Goal: Find specific page/section: Find specific page/section

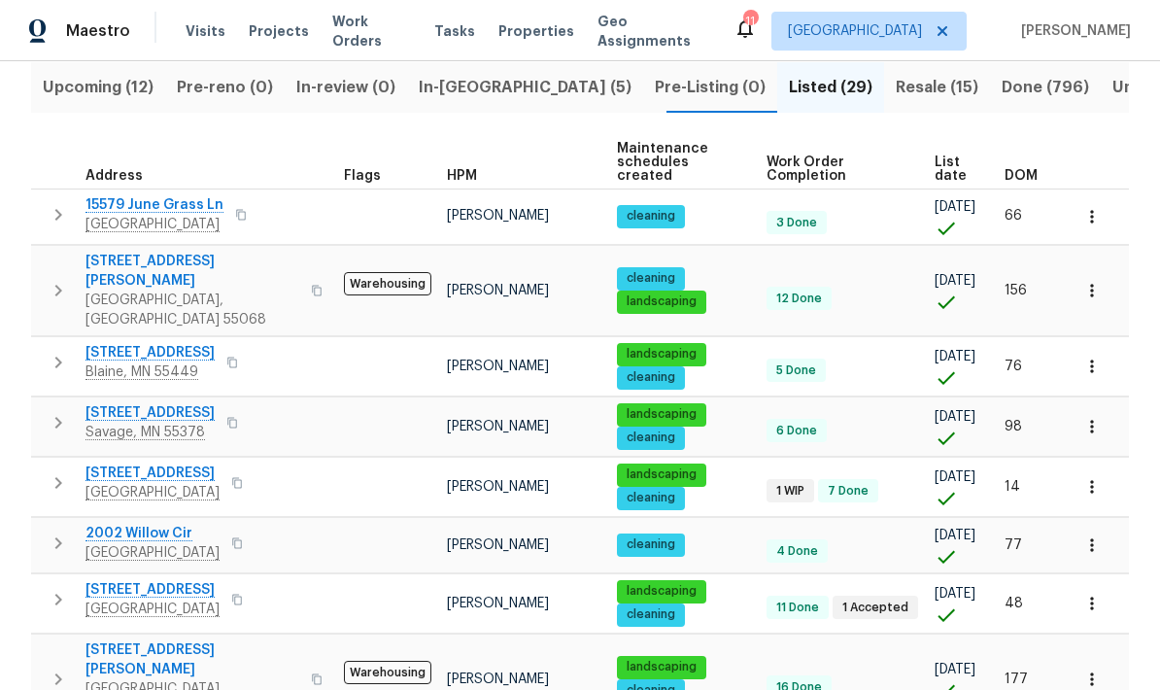
scroll to position [216, 0]
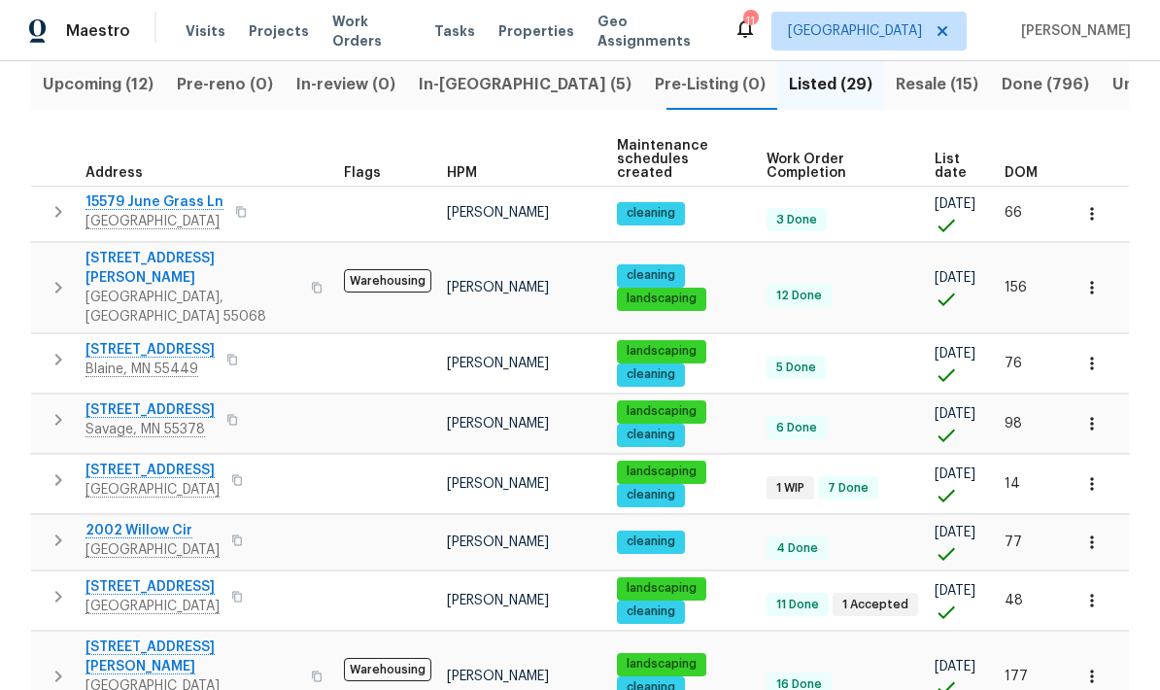
click at [311, 670] on icon "button" at bounding box center [317, 676] width 12 height 12
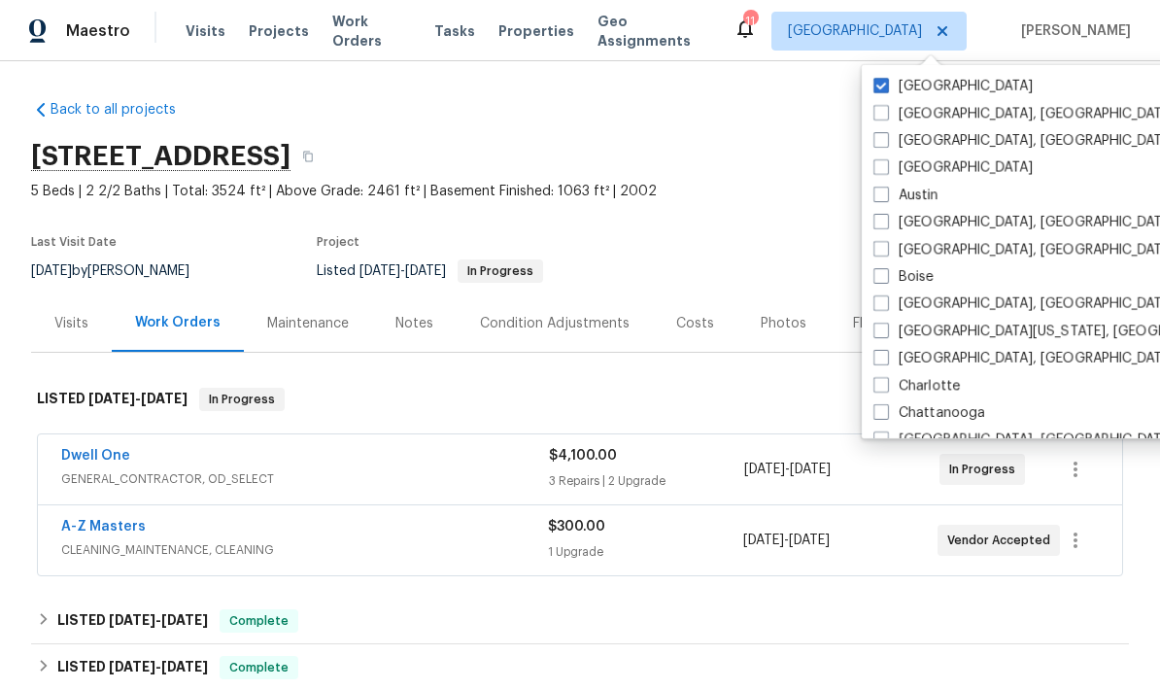
click at [890, 160] on label "Atlanta" at bounding box center [952, 167] width 159 height 19
click at [886, 160] on input "Atlanta" at bounding box center [879, 164] width 13 height 13
checkbox input "true"
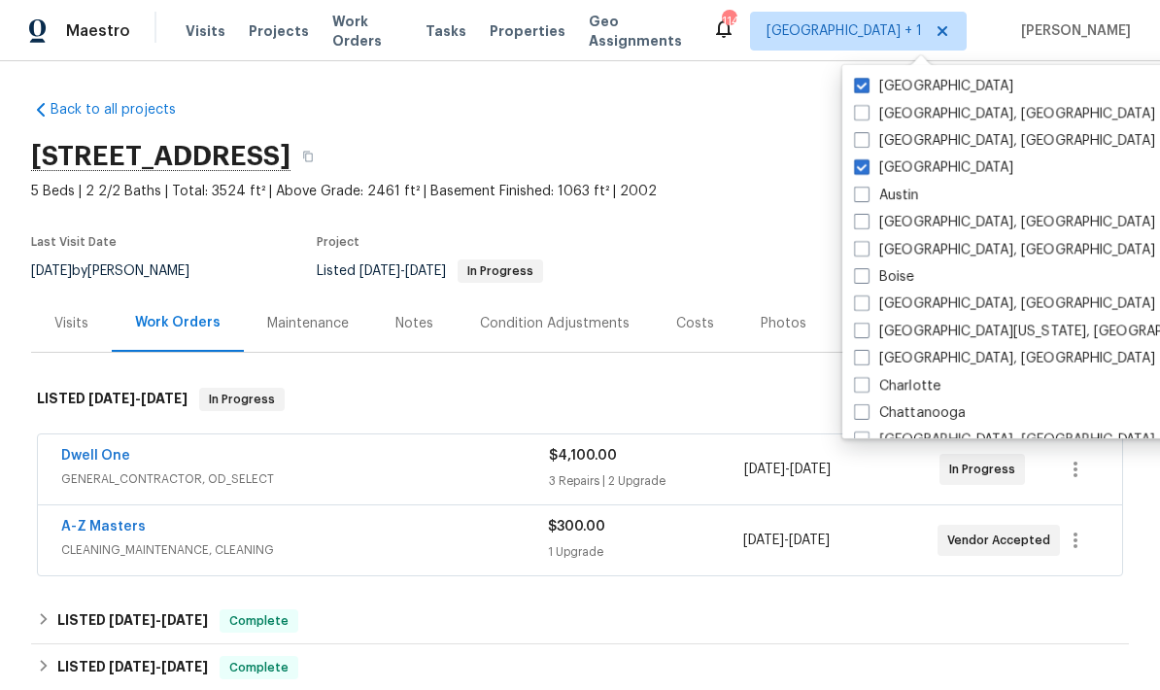
click at [753, 231] on section "2412 132nd Ave NE, Blaine, MN 55449 5 Beds | 2 2/2 Baths | Total: 3524 ft² | Ab…" at bounding box center [580, 212] width 1098 height 163
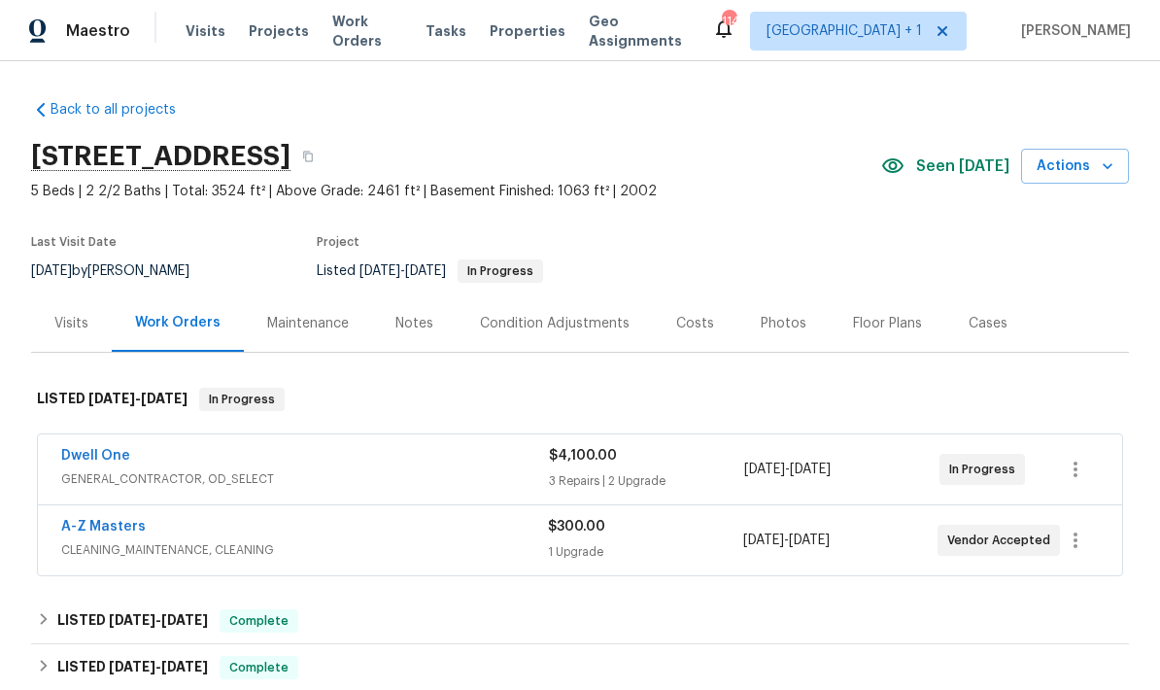
click at [269, 35] on span "Projects" at bounding box center [279, 30] width 60 height 19
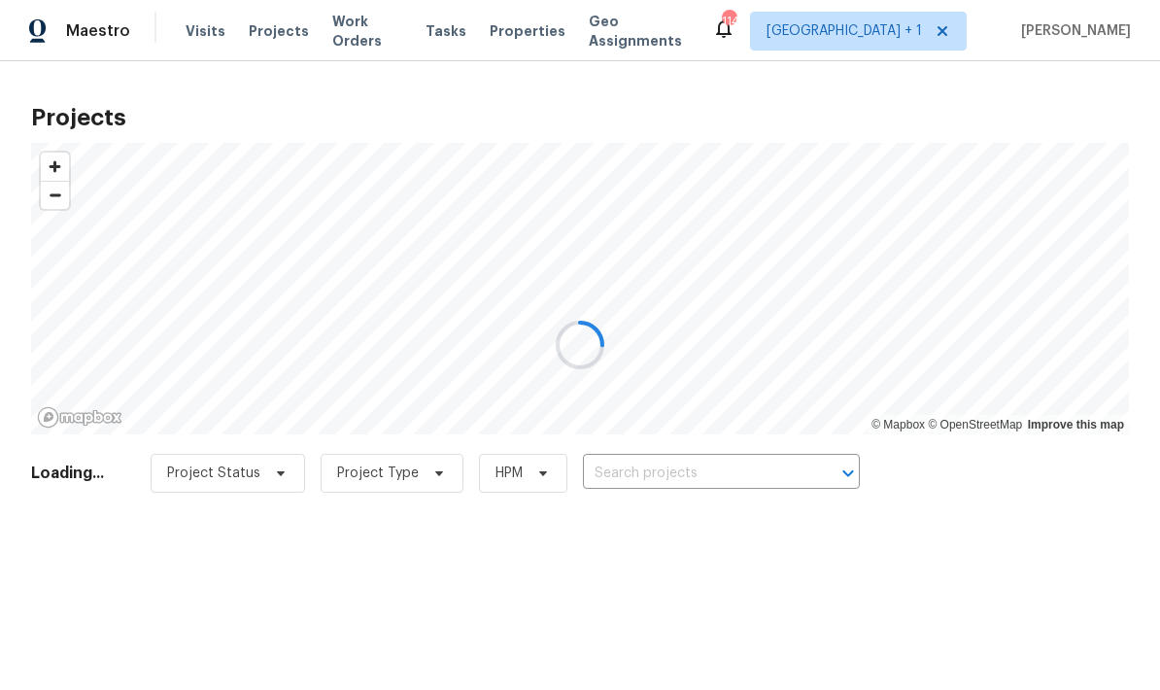
click at [682, 460] on div at bounding box center [580, 345] width 1160 height 690
click at [723, 478] on div at bounding box center [580, 345] width 1160 height 690
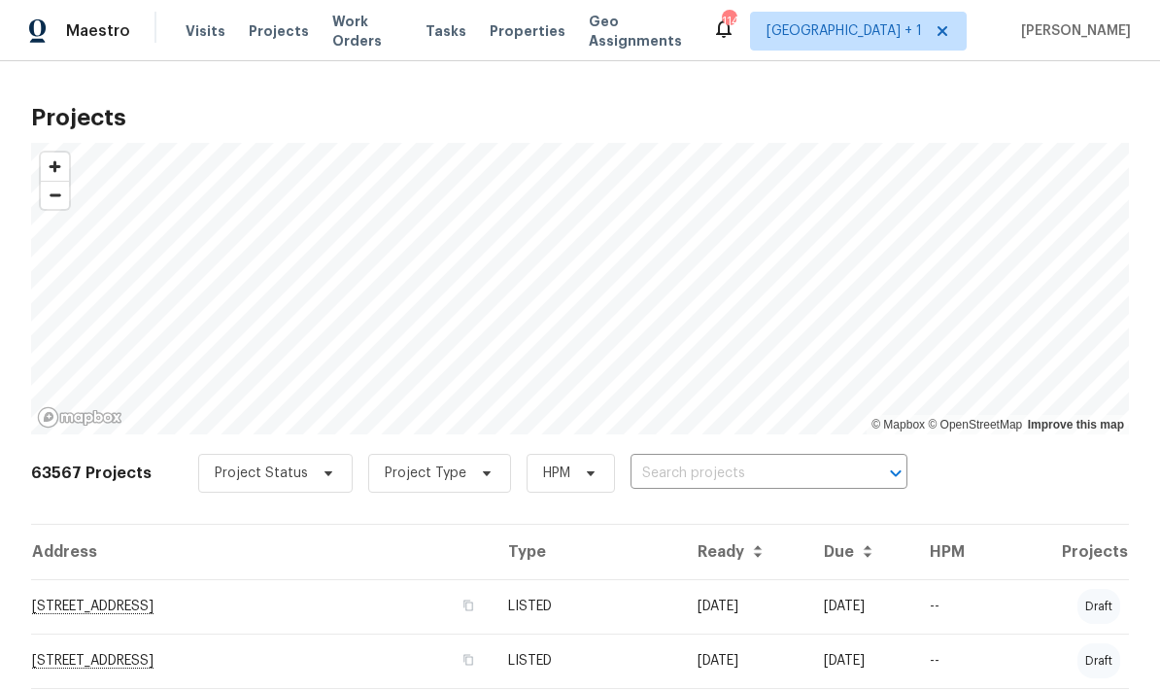
click at [727, 464] on input "text" at bounding box center [741, 474] width 222 height 30
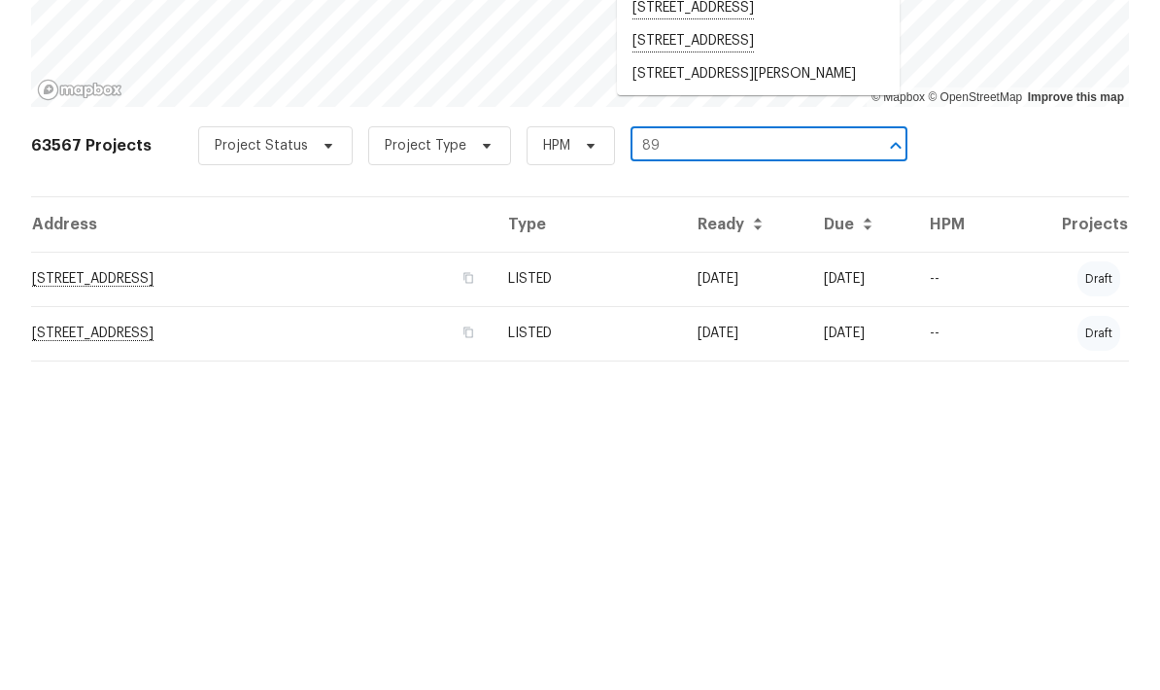
scroll to position [78, 0]
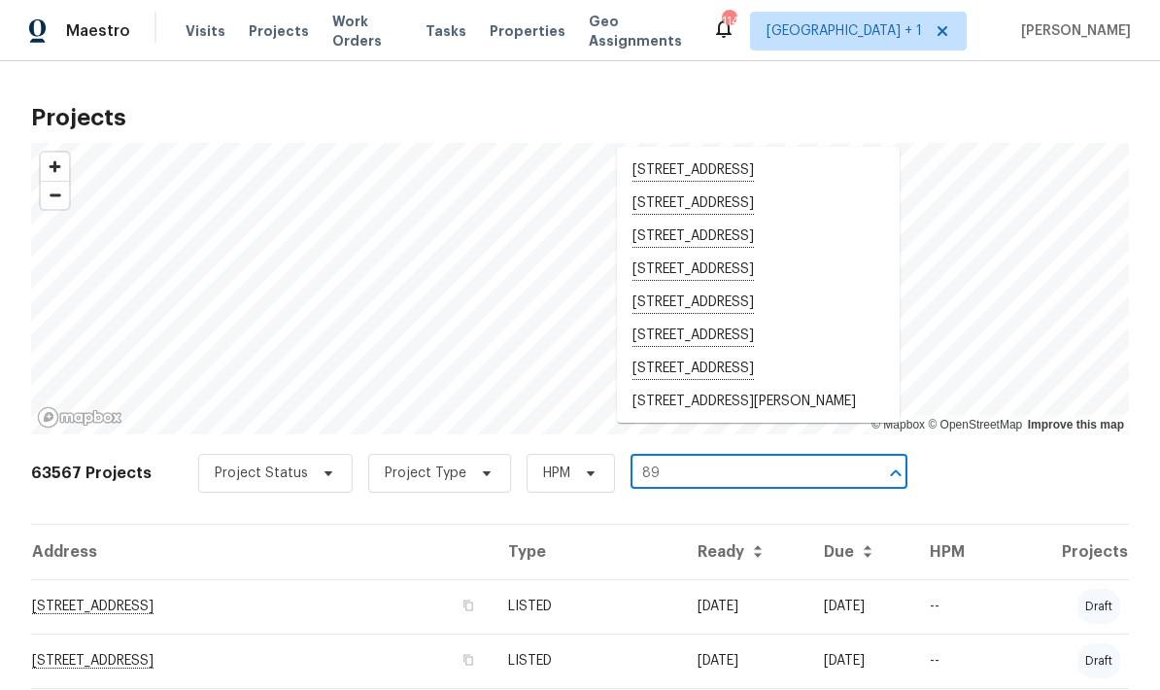
click at [772, 459] on input "89" at bounding box center [741, 474] width 222 height 30
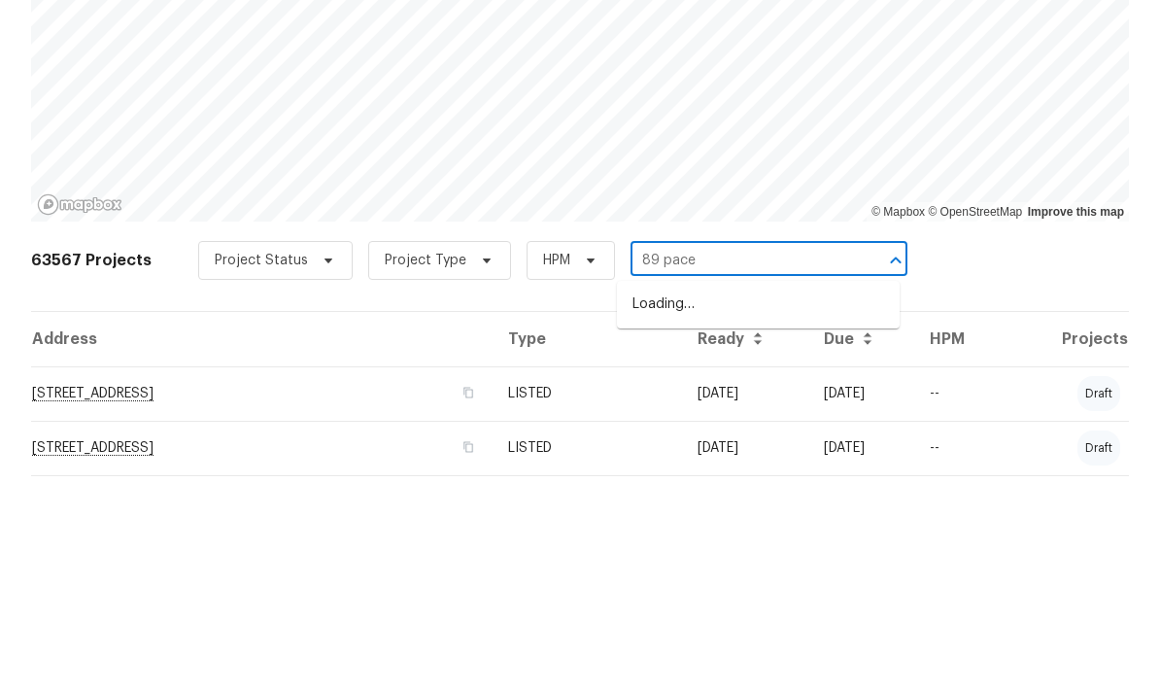
type input "89 paces"
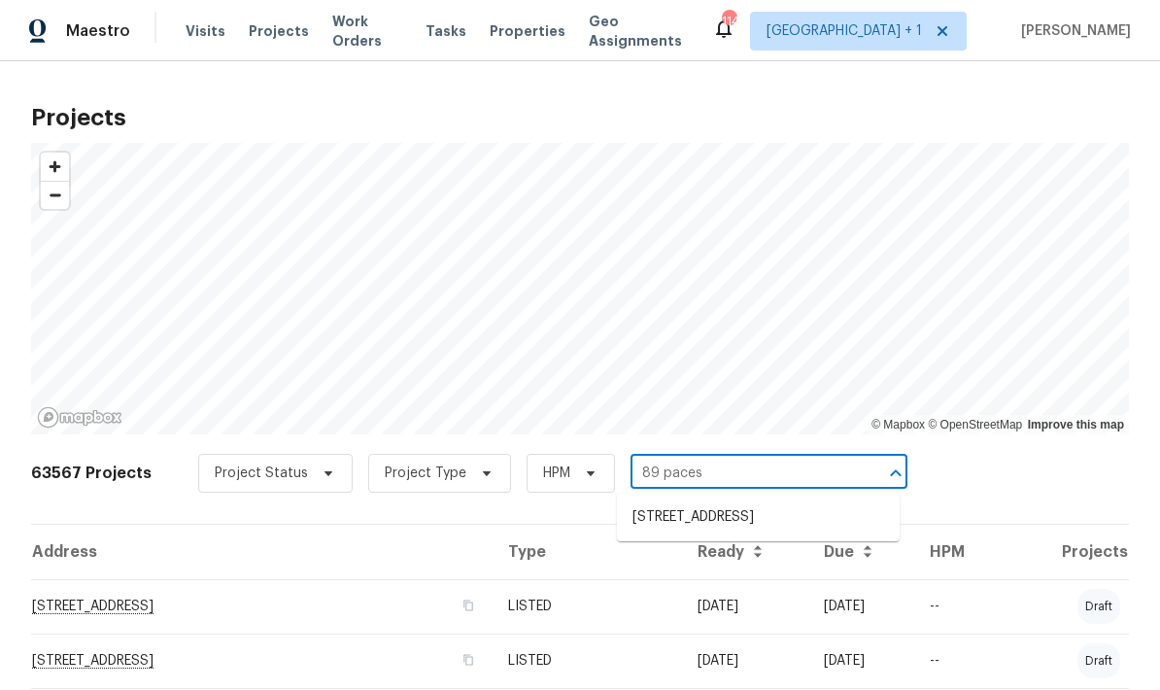
click at [810, 501] on li "89 Paces Lakes Pt, Dallas, GA 30157" at bounding box center [758, 517] width 283 height 32
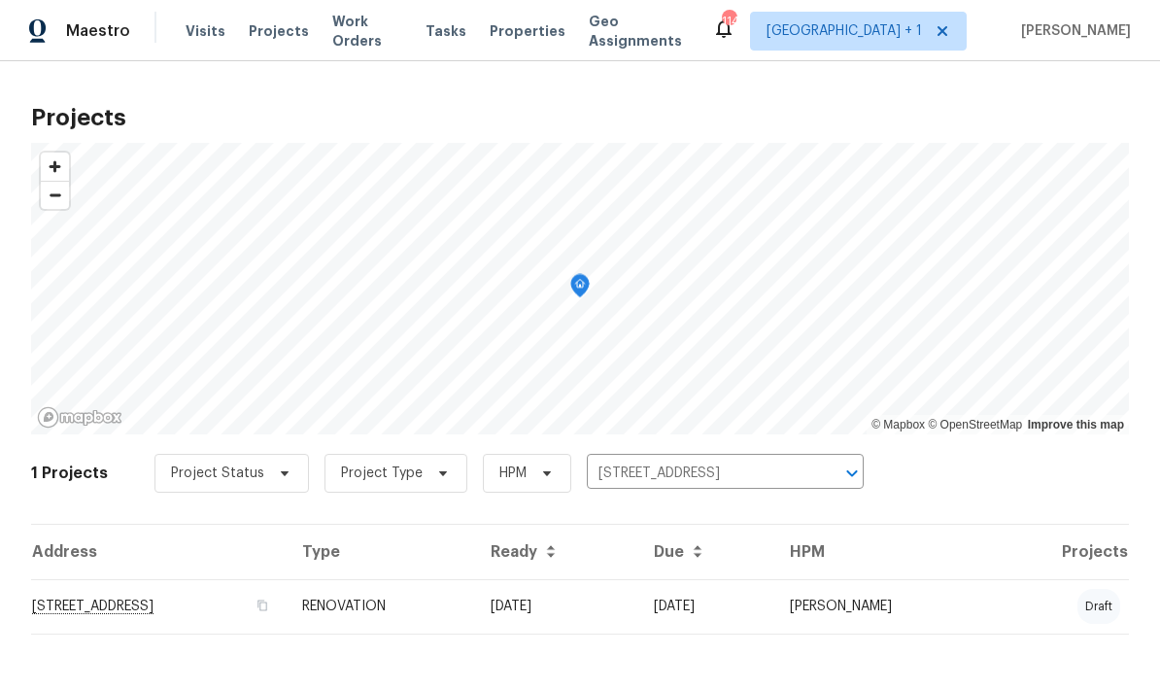
click at [212, 613] on td "89 Paces Lakes Pt, Dallas, GA 30157" at bounding box center [158, 606] width 255 height 54
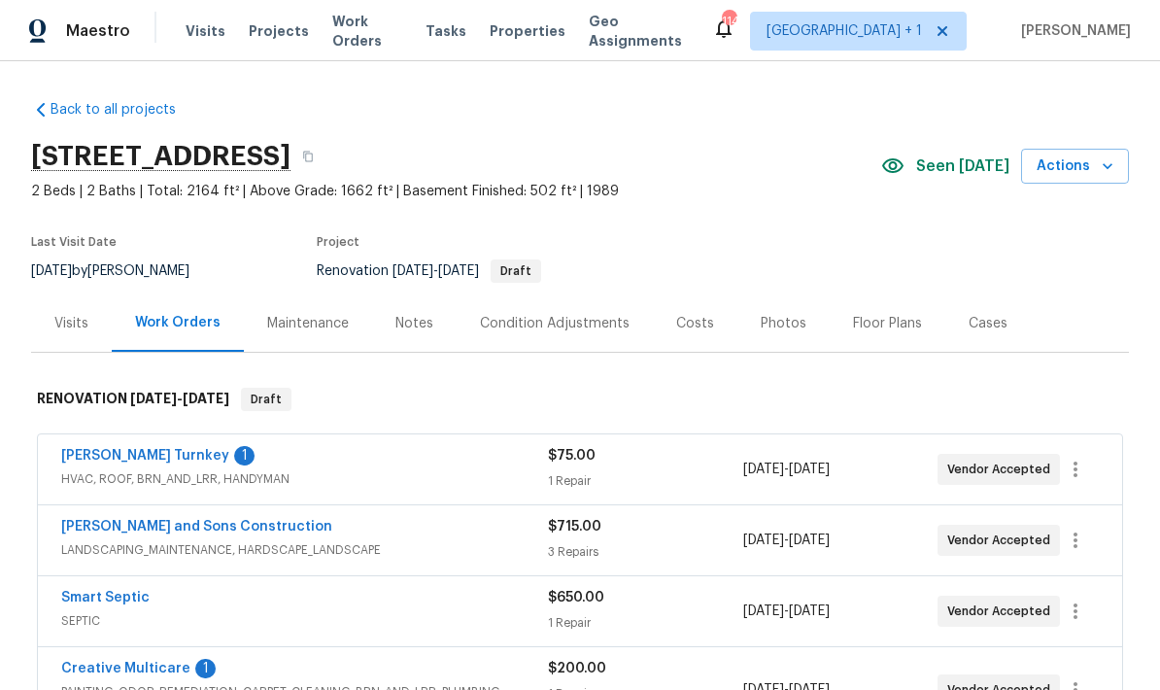
click at [679, 330] on div "Costs" at bounding box center [695, 323] width 38 height 19
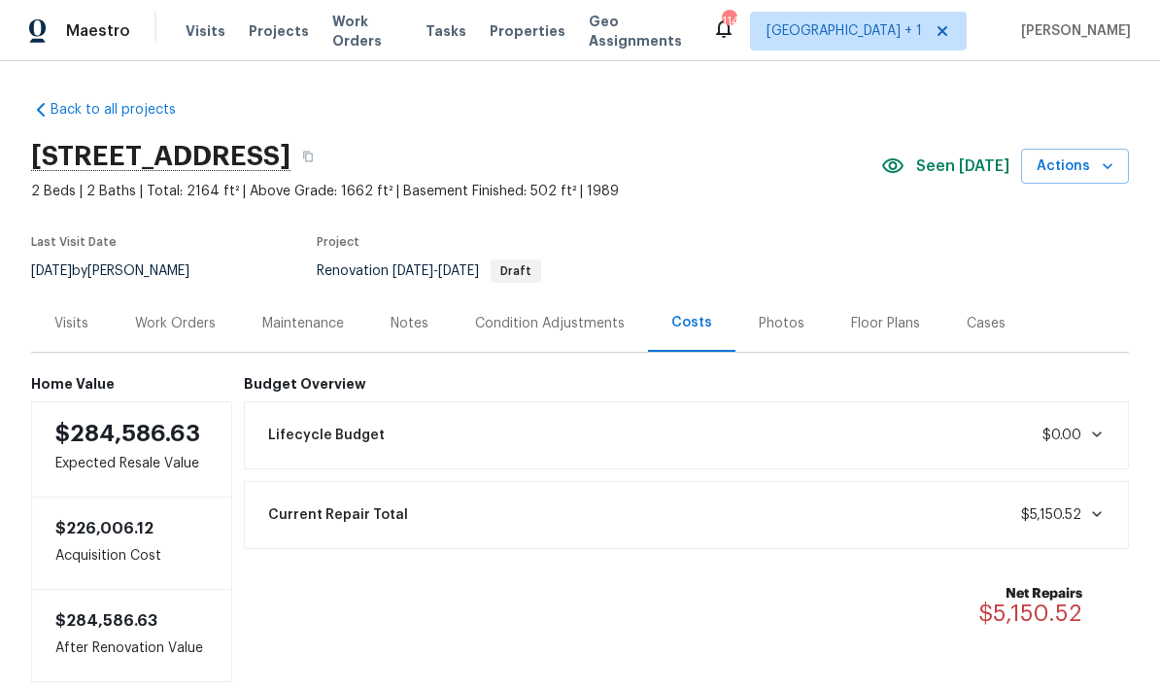
click at [1076, 455] on div "Lifecycle Budget $0.00" at bounding box center [686, 435] width 861 height 43
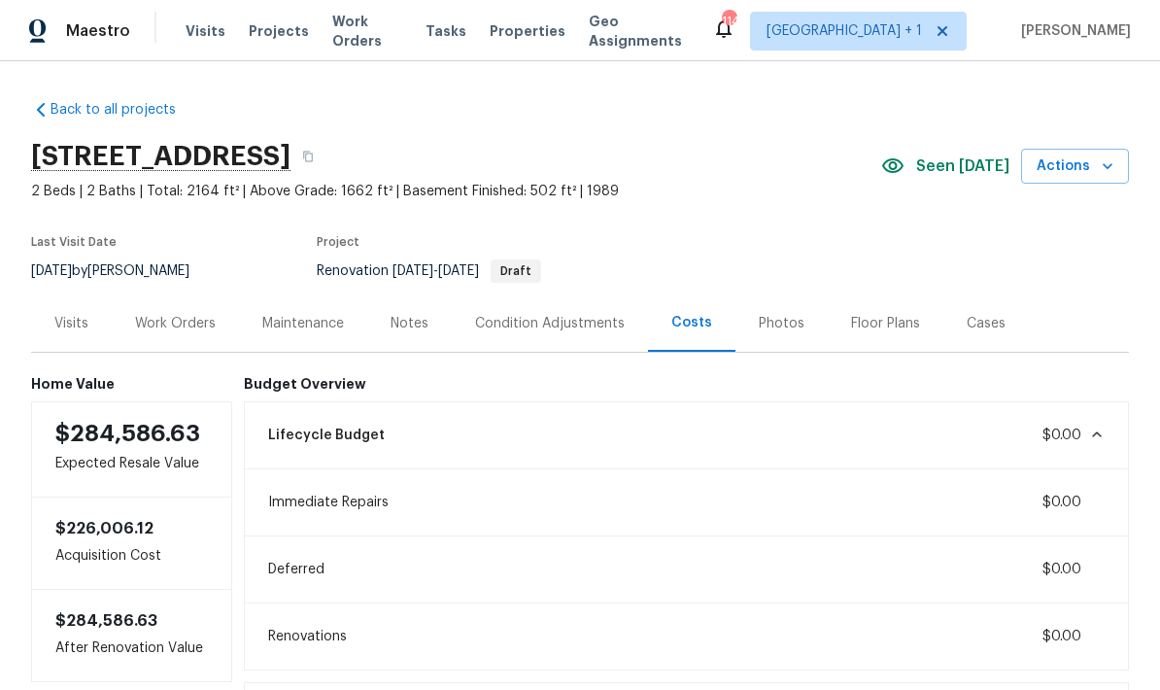
click at [416, 337] on div "Notes" at bounding box center [409, 322] width 85 height 57
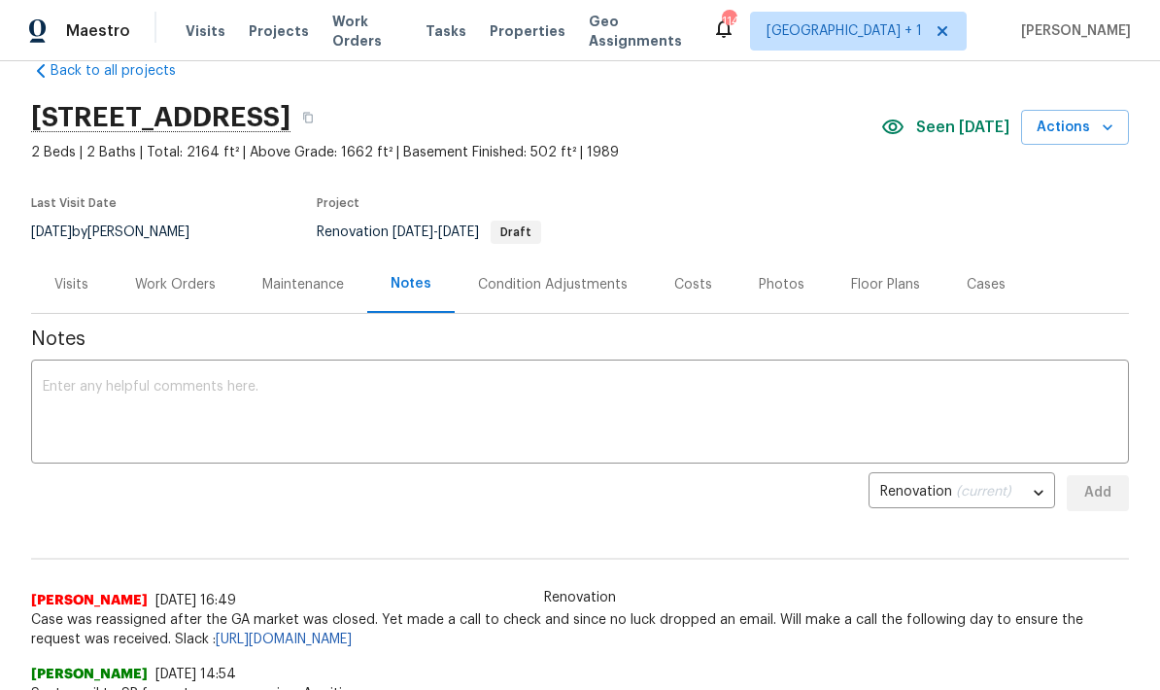
scroll to position [45, 0]
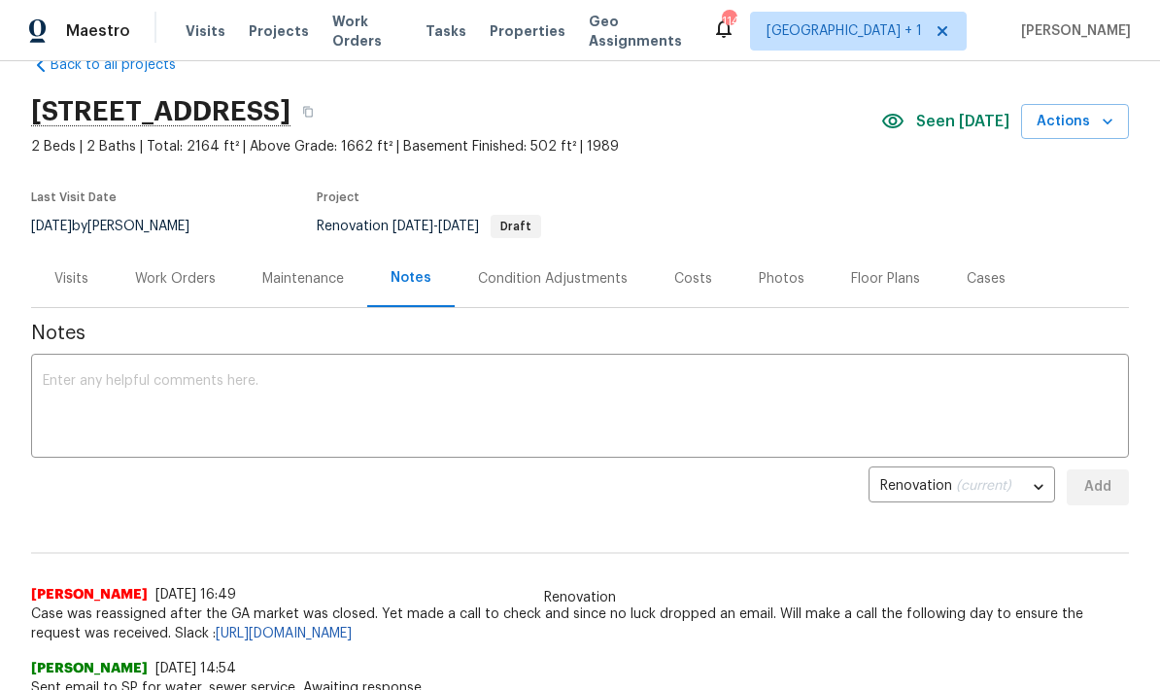
click at [86, 269] on div "Visits" at bounding box center [71, 278] width 34 height 19
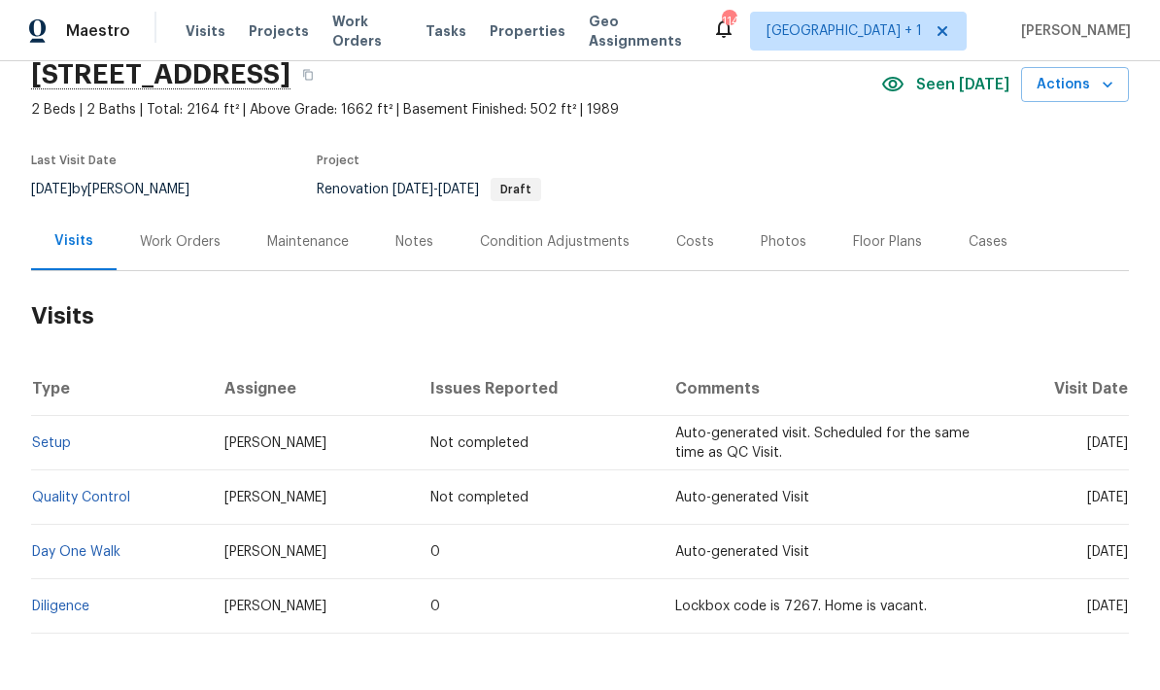
scroll to position [80, 0]
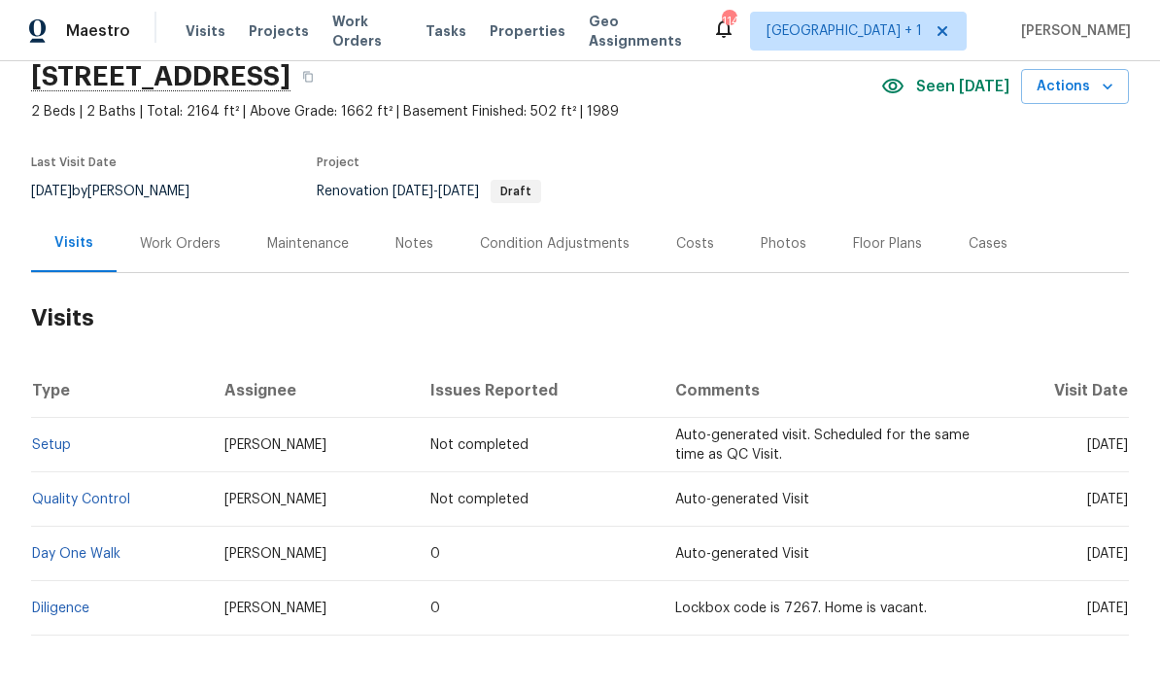
click at [111, 556] on link "Day One Walk" at bounding box center [76, 554] width 88 height 14
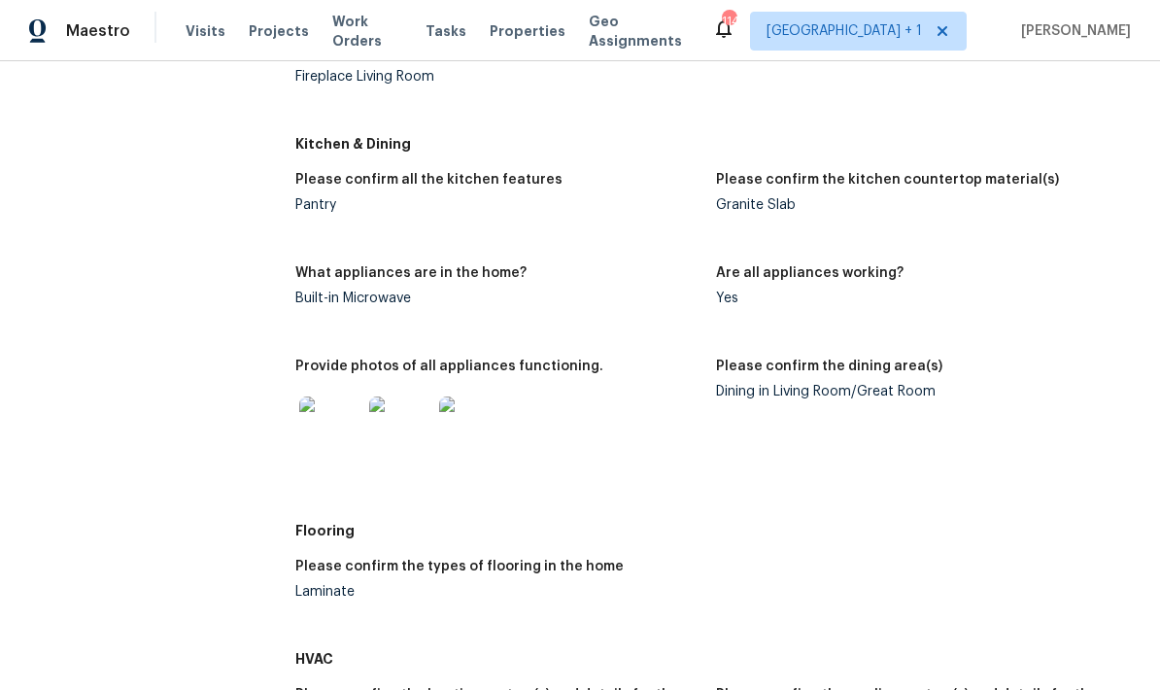
scroll to position [1559, 0]
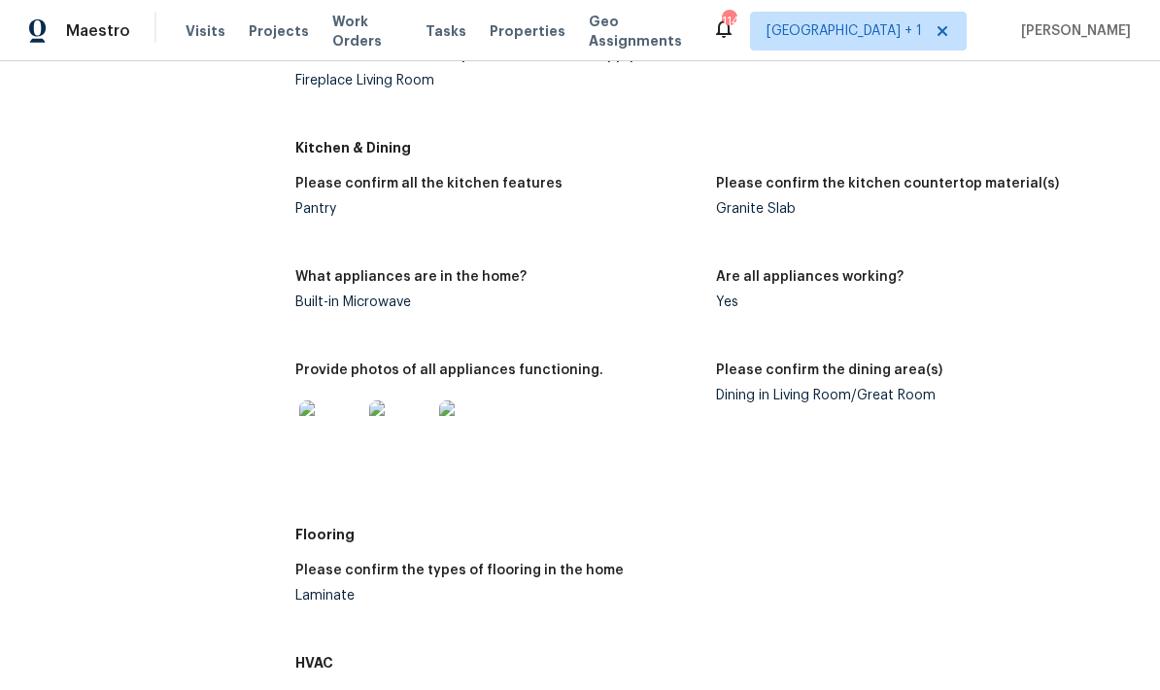
click at [327, 400] on img at bounding box center [330, 431] width 62 height 62
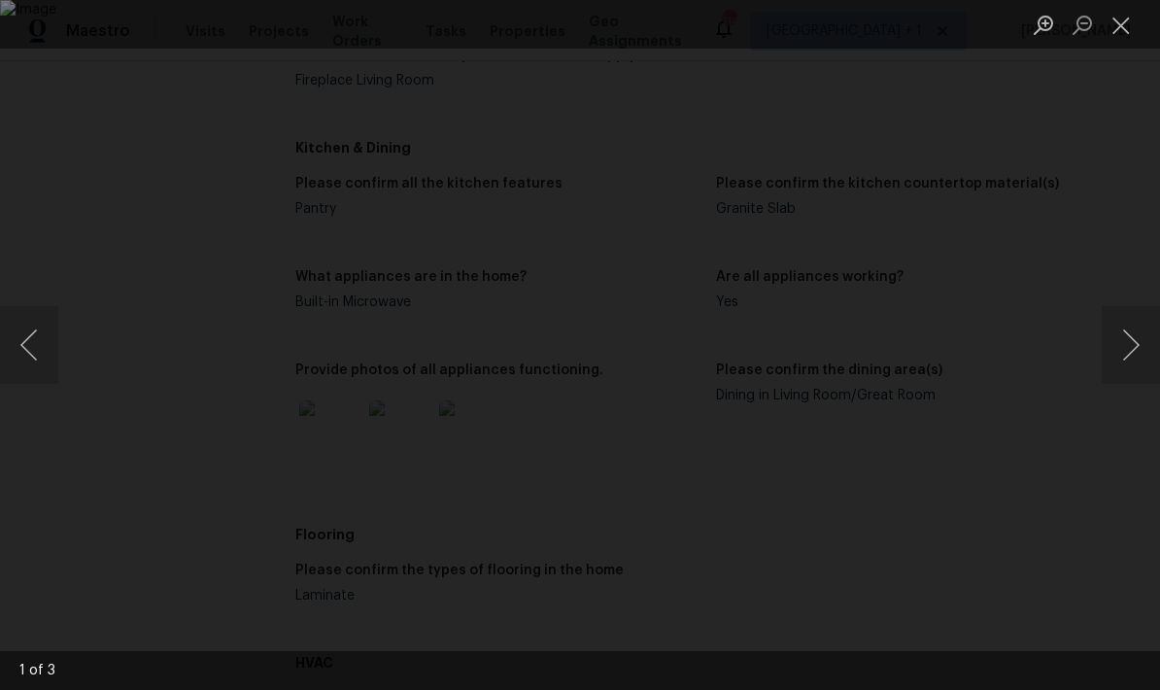
click at [1132, 351] on button "Next image" at bounding box center [1131, 345] width 58 height 78
click at [1134, 349] on button "Next image" at bounding box center [1131, 345] width 58 height 78
click at [1136, 347] on button "Next image" at bounding box center [1131, 345] width 58 height 78
click at [1114, 23] on button "Close lightbox" at bounding box center [1121, 25] width 39 height 34
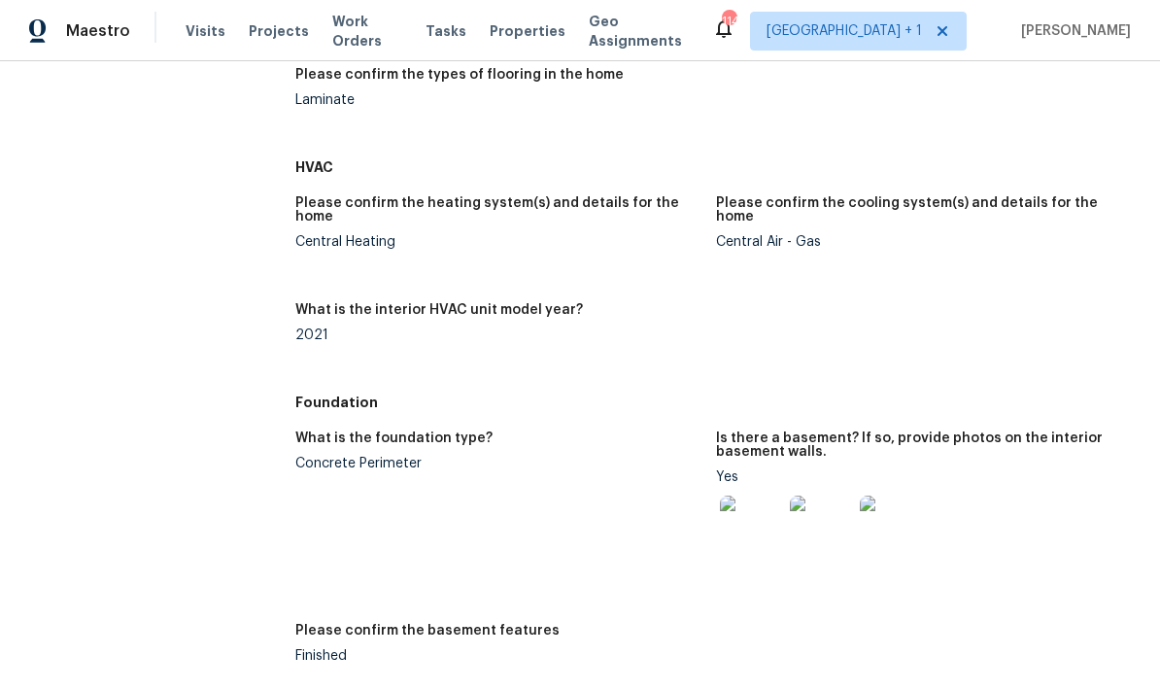
scroll to position [2058, 0]
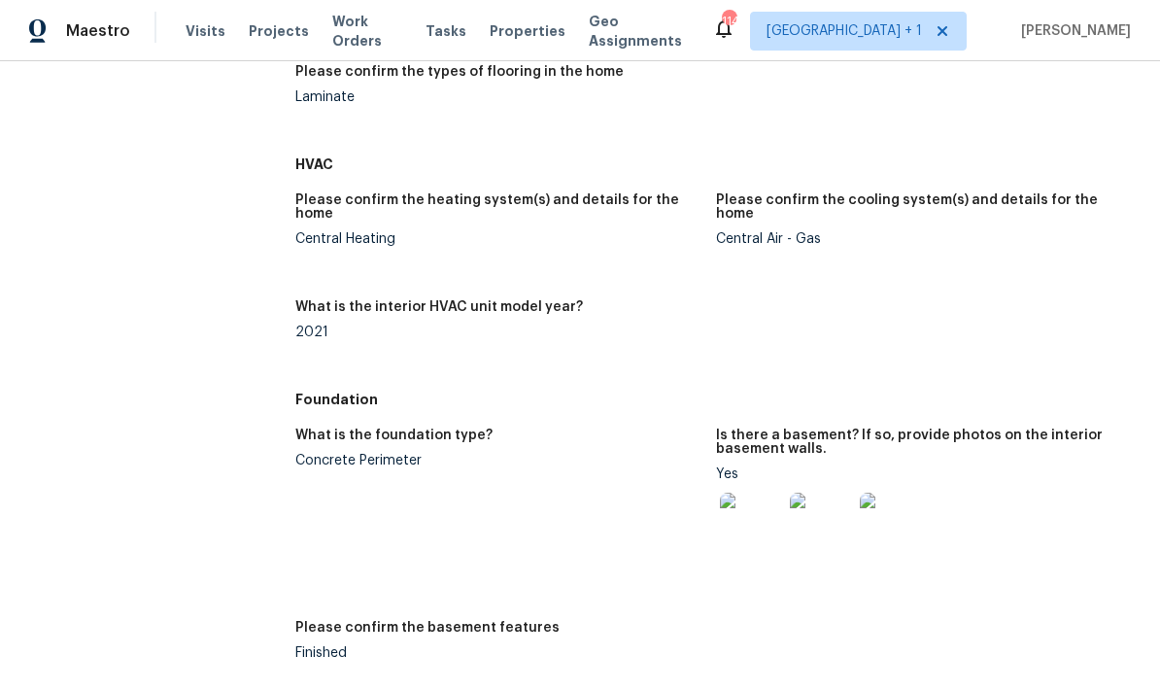
click at [778, 493] on img at bounding box center [751, 524] width 62 height 62
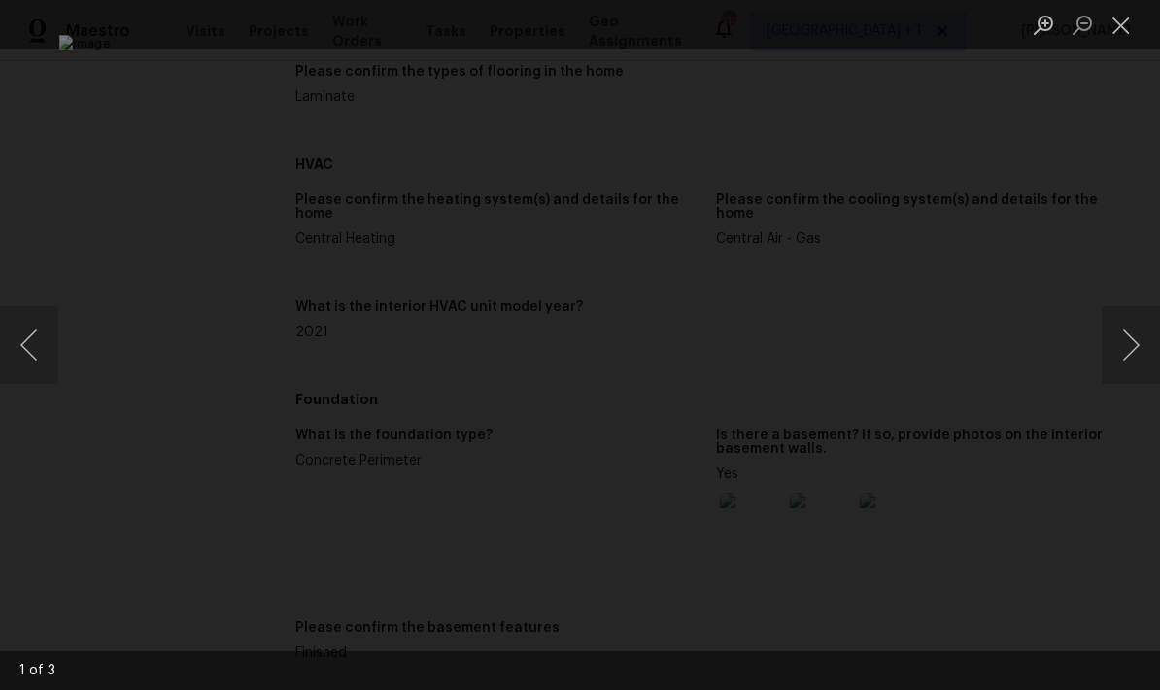
click at [1135, 345] on button "Next image" at bounding box center [1131, 345] width 58 height 78
click at [1134, 345] on button "Next image" at bounding box center [1131, 345] width 58 height 78
click at [1130, 347] on button "Next image" at bounding box center [1131, 345] width 58 height 78
click at [1128, 347] on button "Next image" at bounding box center [1131, 345] width 58 height 78
click at [1127, 347] on button "Next image" at bounding box center [1131, 345] width 58 height 78
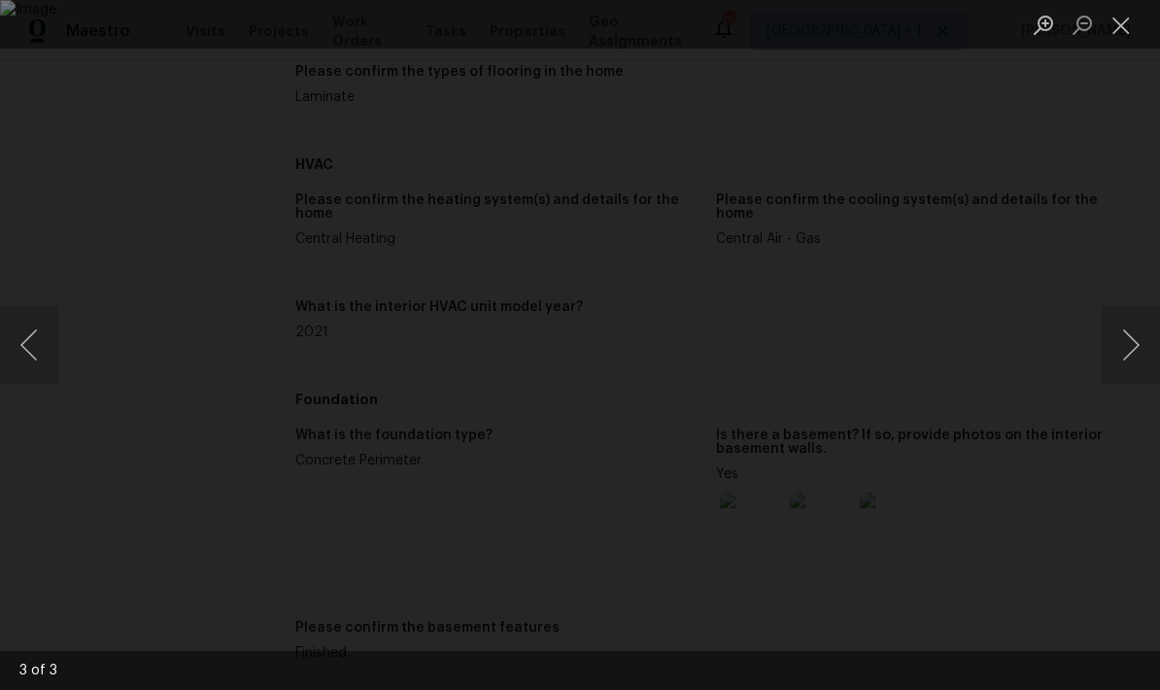
click at [1126, 26] on button "Close lightbox" at bounding box center [1121, 25] width 39 height 34
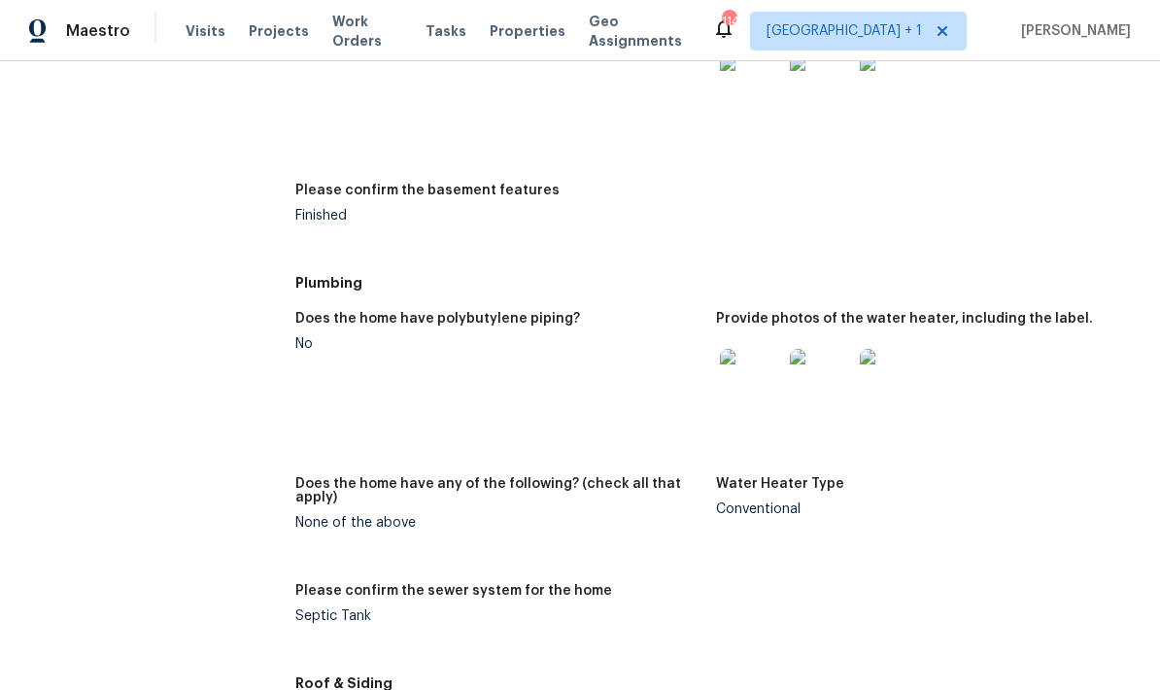
scroll to position [2492, 0]
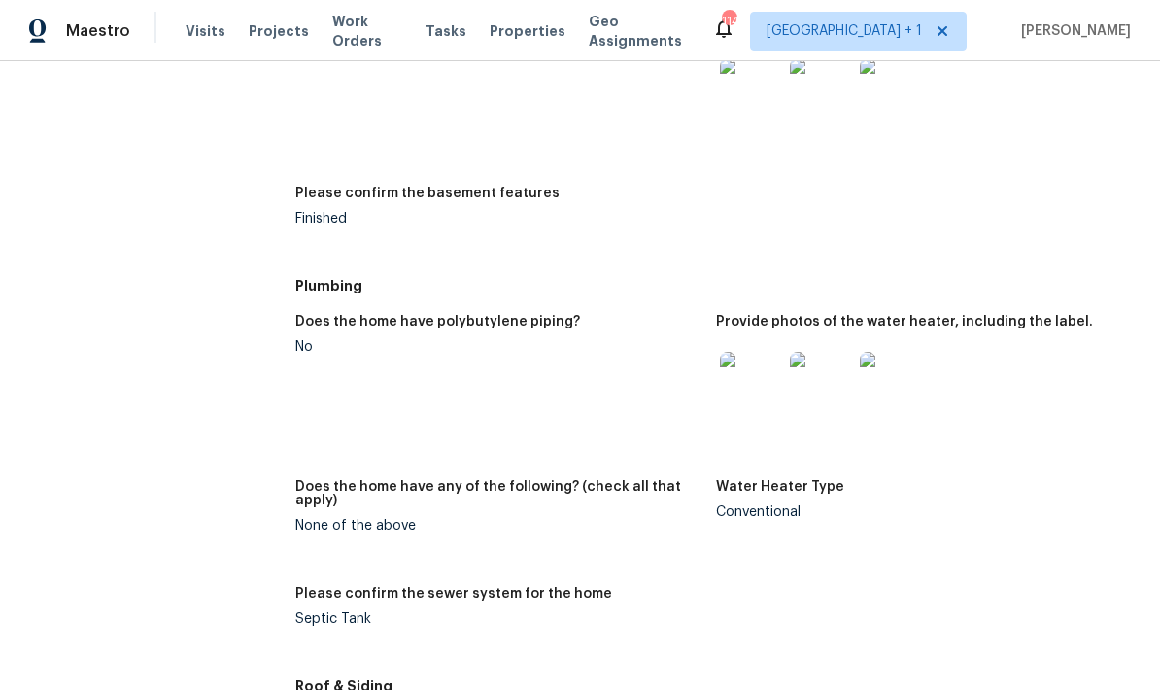
click at [765, 352] on img at bounding box center [751, 383] width 62 height 62
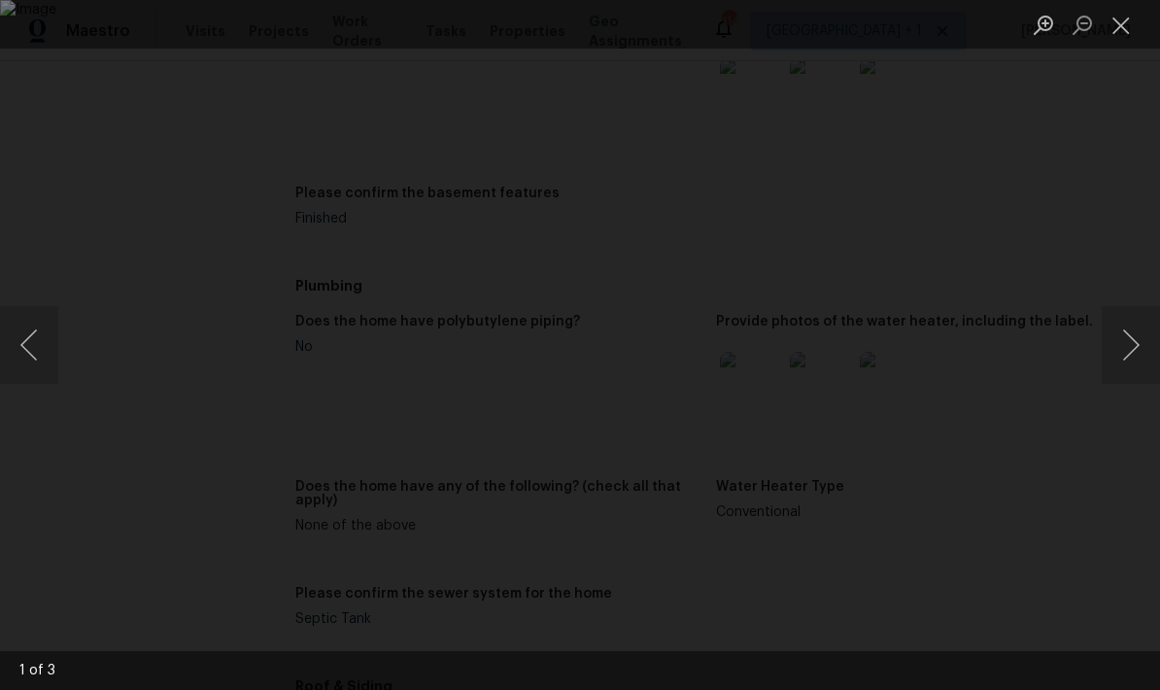
click at [1129, 359] on button "Next image" at bounding box center [1131, 345] width 58 height 78
click at [1132, 361] on button "Next image" at bounding box center [1131, 345] width 58 height 78
click at [1128, 30] on button "Close lightbox" at bounding box center [1121, 25] width 39 height 34
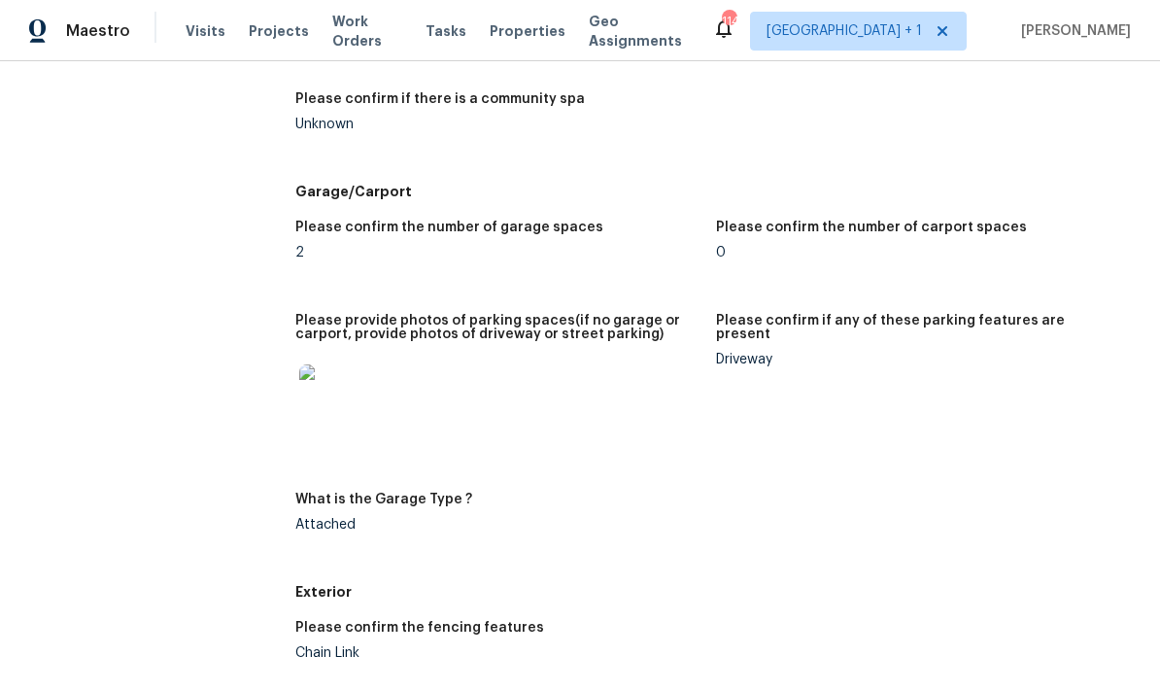
scroll to position [3453, 0]
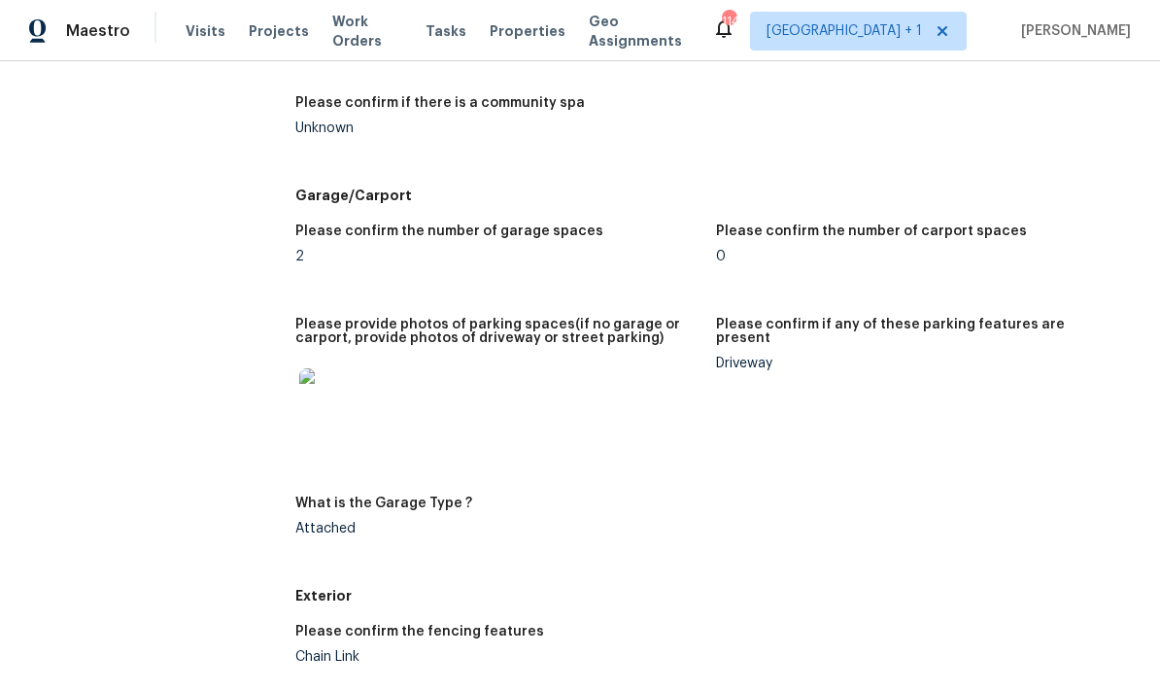
click at [322, 368] on img at bounding box center [330, 399] width 62 height 62
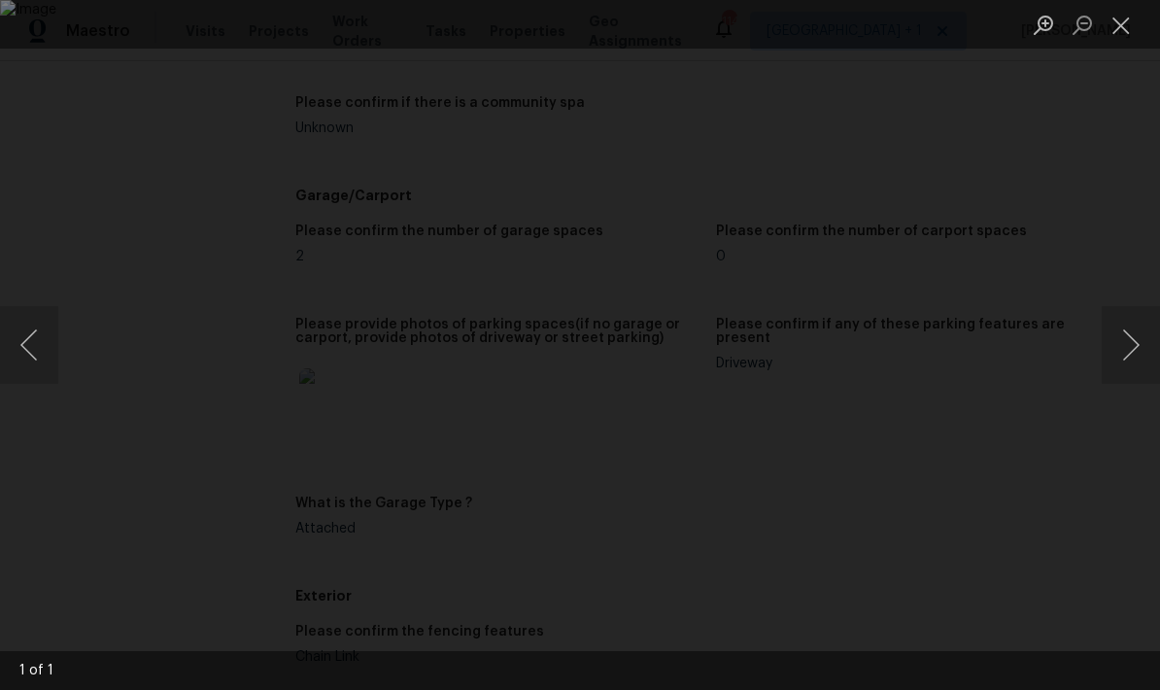
click at [1124, 356] on button "Next image" at bounding box center [1131, 345] width 58 height 78
click at [1125, 345] on button "Next image" at bounding box center [1131, 345] width 58 height 78
click at [1131, 345] on button "Next image" at bounding box center [1131, 345] width 58 height 78
click at [1123, 20] on button "Close lightbox" at bounding box center [1121, 25] width 39 height 34
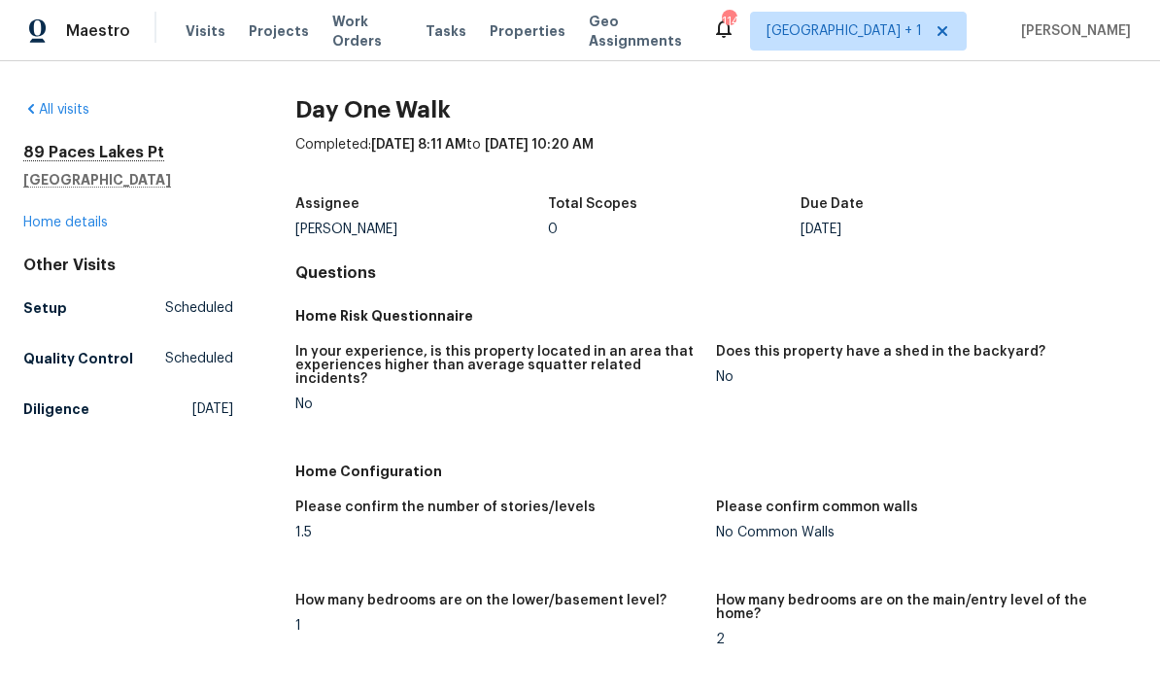
scroll to position [0, 0]
click at [77, 227] on link "Home details" at bounding box center [65, 223] width 85 height 14
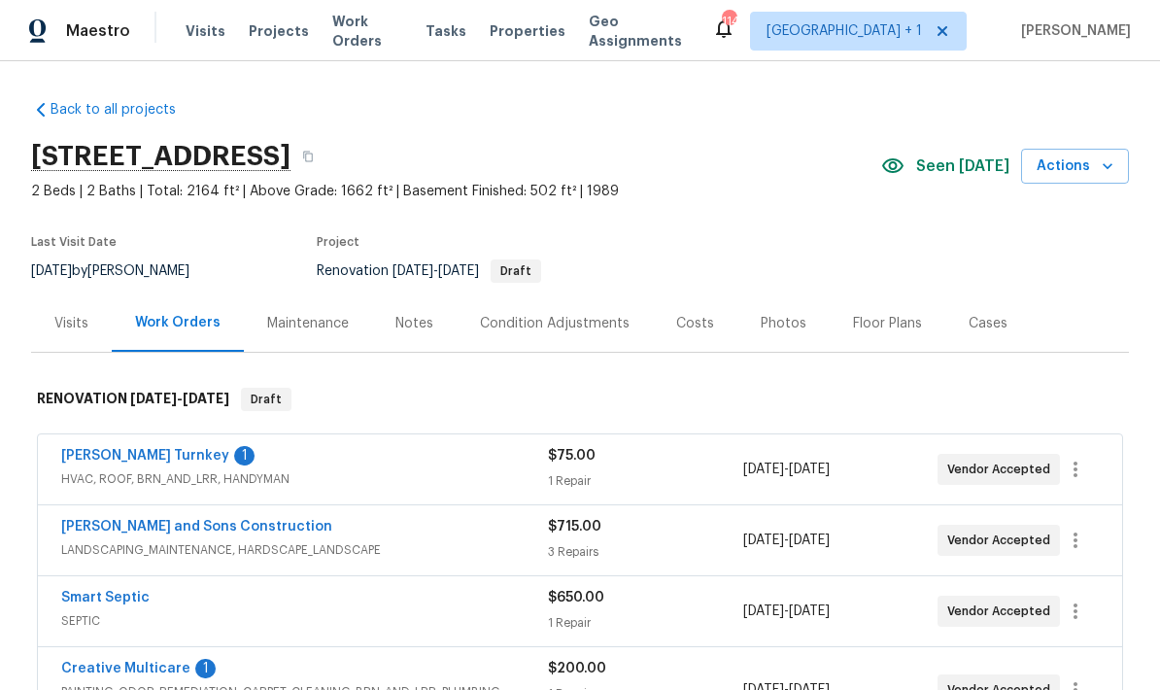
click at [313, 319] on div "Maintenance" at bounding box center [308, 323] width 82 height 19
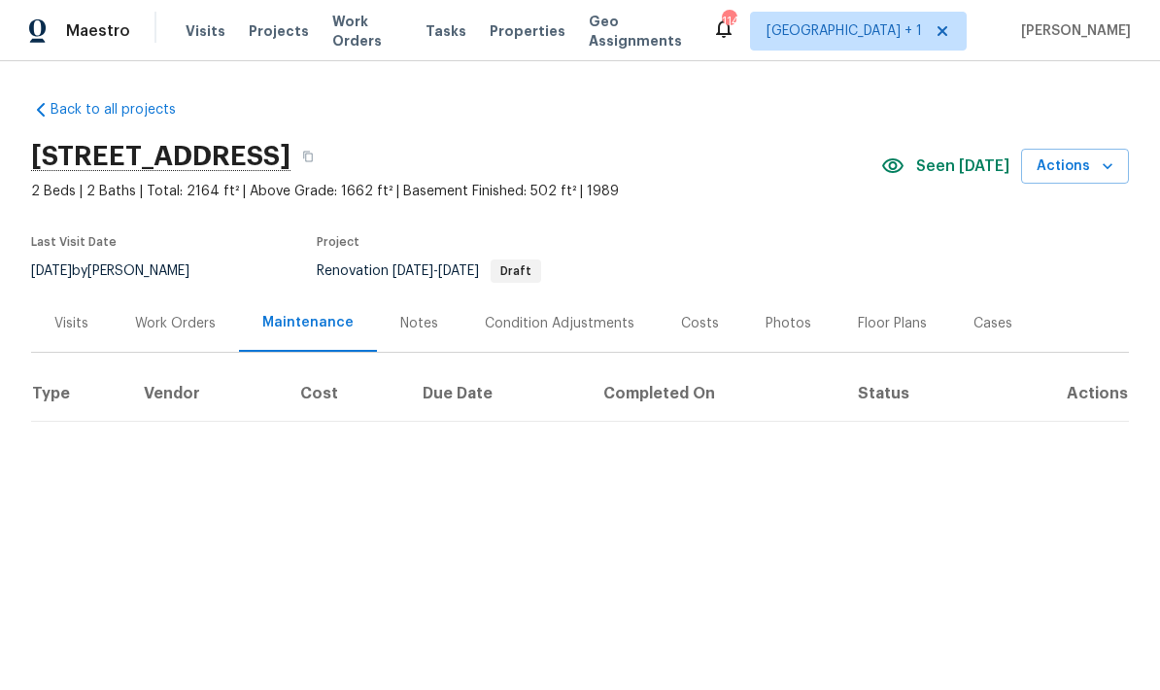
click at [433, 333] on div "Notes" at bounding box center [419, 322] width 85 height 57
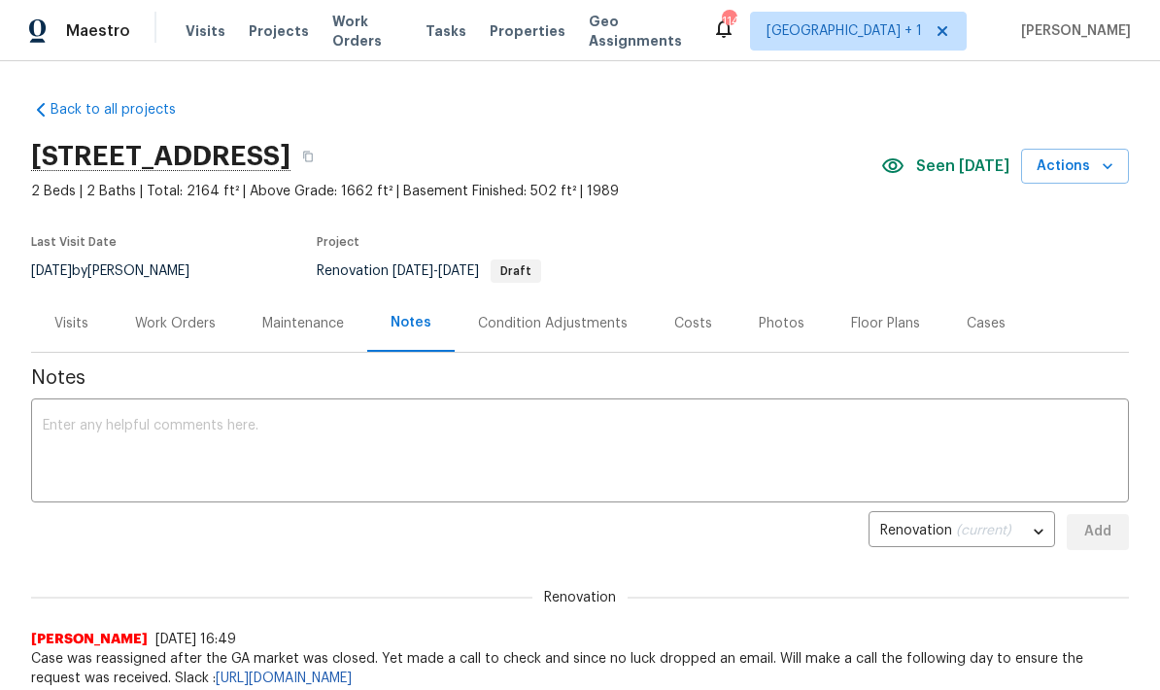
click at [603, 326] on div "Condition Adjustments" at bounding box center [553, 323] width 150 height 19
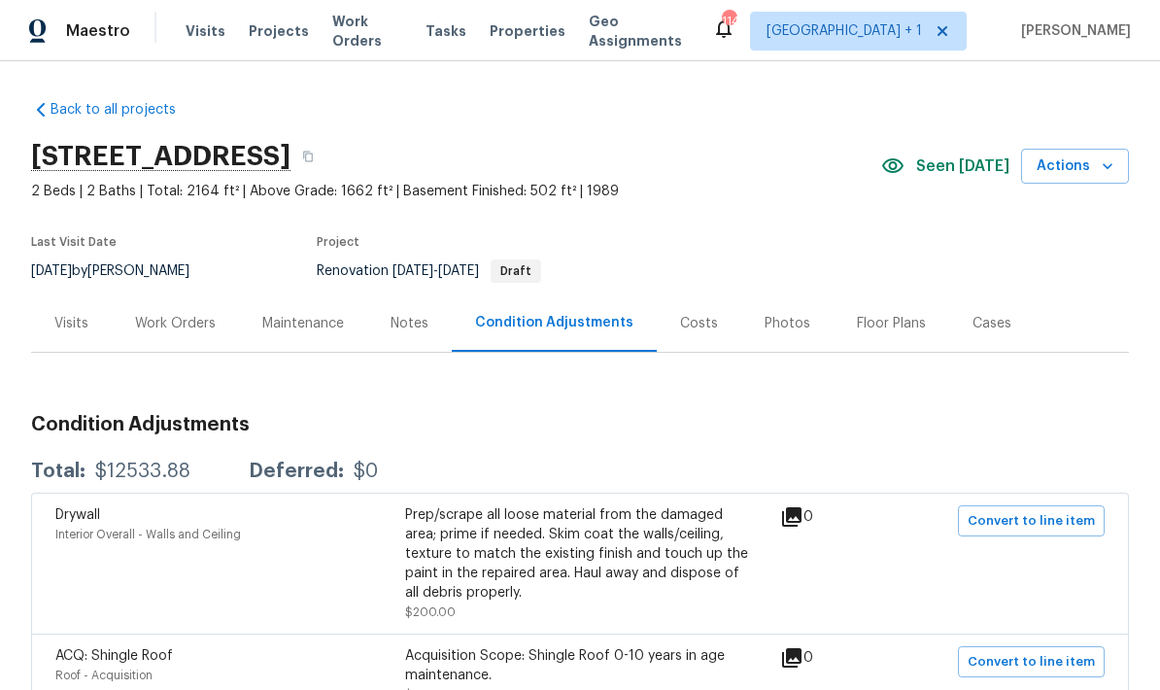
click at [701, 319] on div "Costs" at bounding box center [699, 323] width 38 height 19
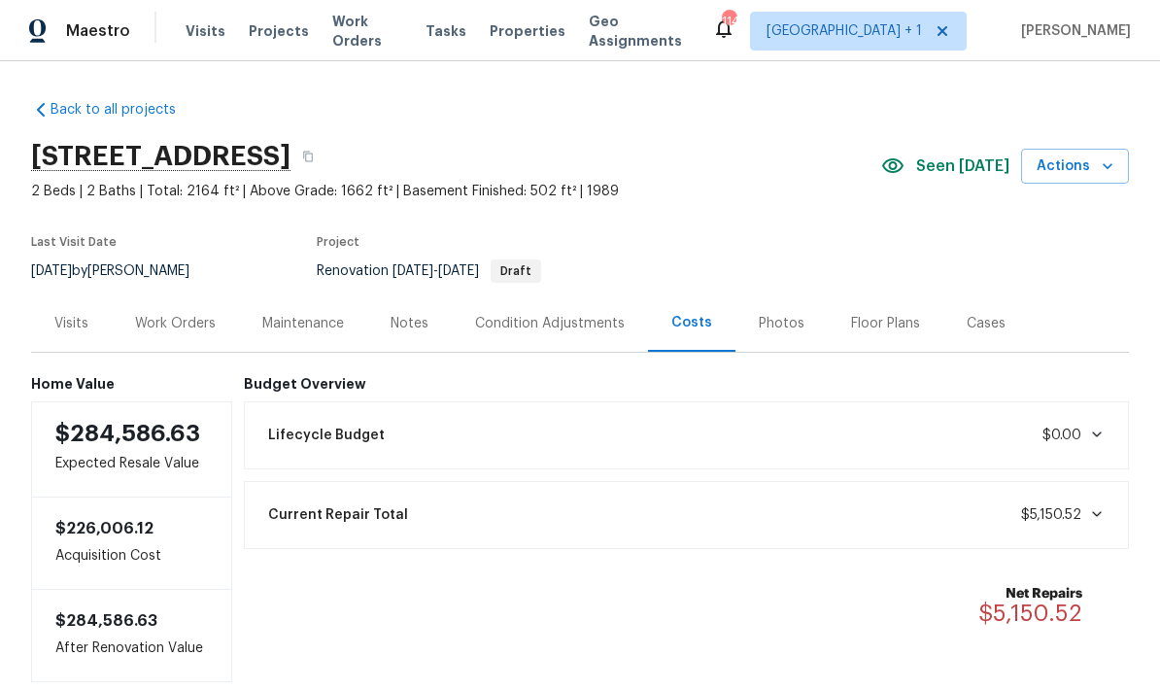
click at [1070, 430] on span "$0.00" at bounding box center [1061, 435] width 39 height 14
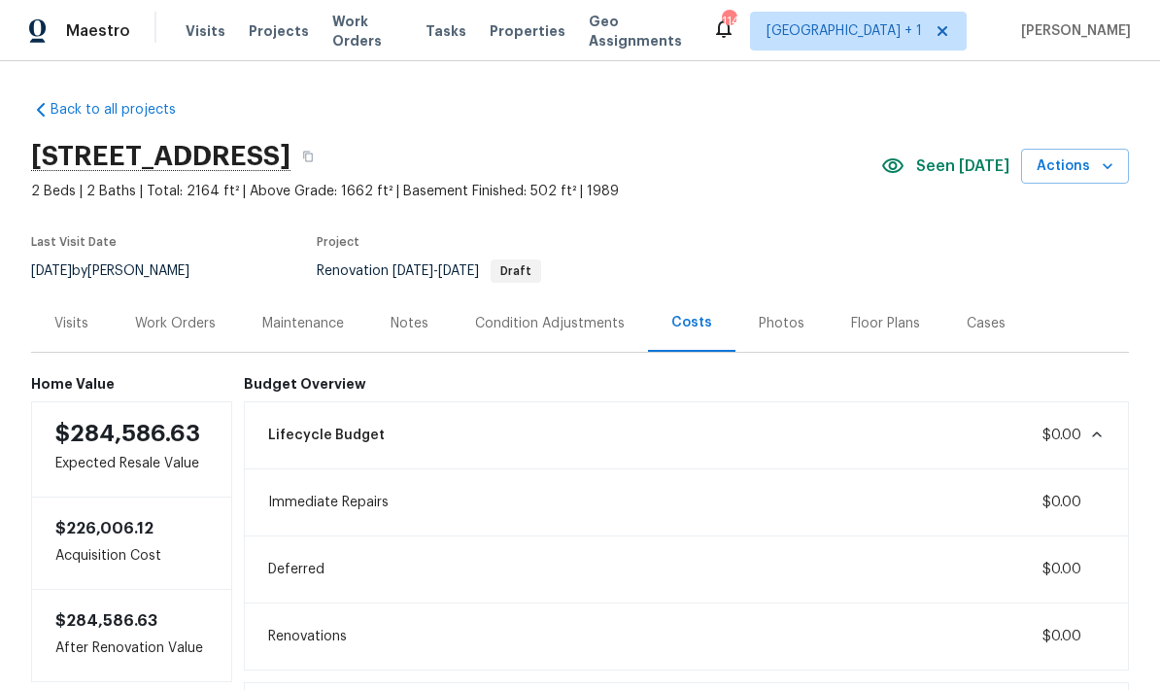
click at [1049, 438] on span "$0.00" at bounding box center [1061, 435] width 39 height 14
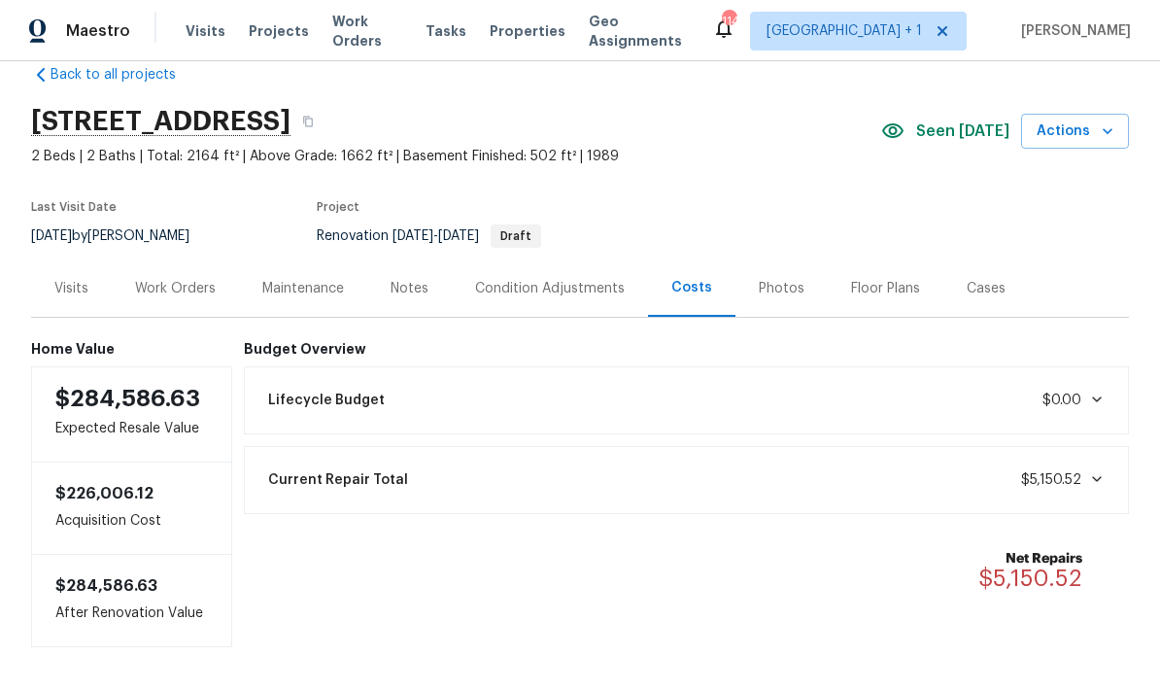
scroll to position [33, 0]
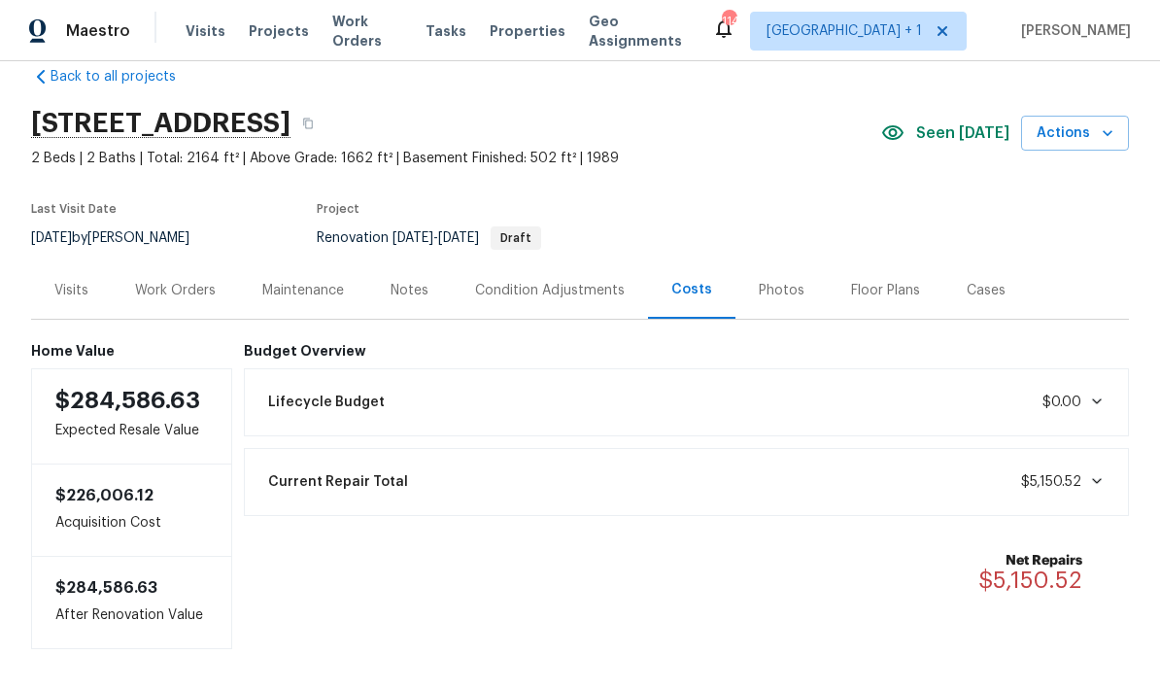
click at [1091, 392] on span "$0.00" at bounding box center [1073, 401] width 62 height 19
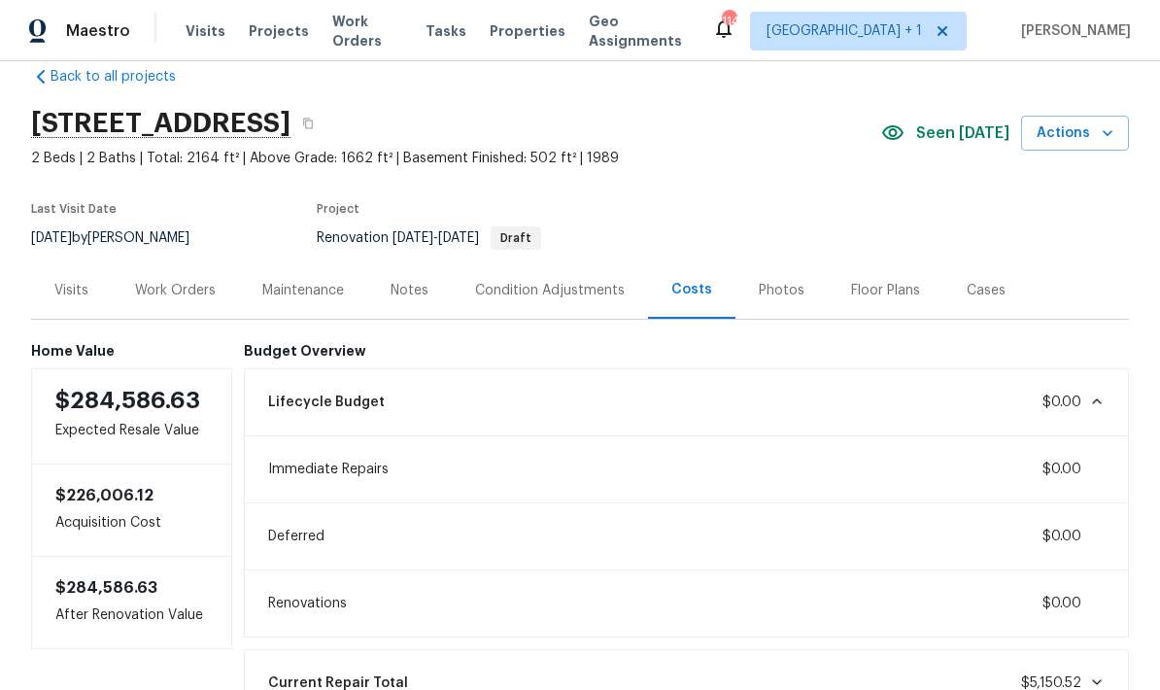
click at [1081, 399] on span at bounding box center [1092, 401] width 23 height 16
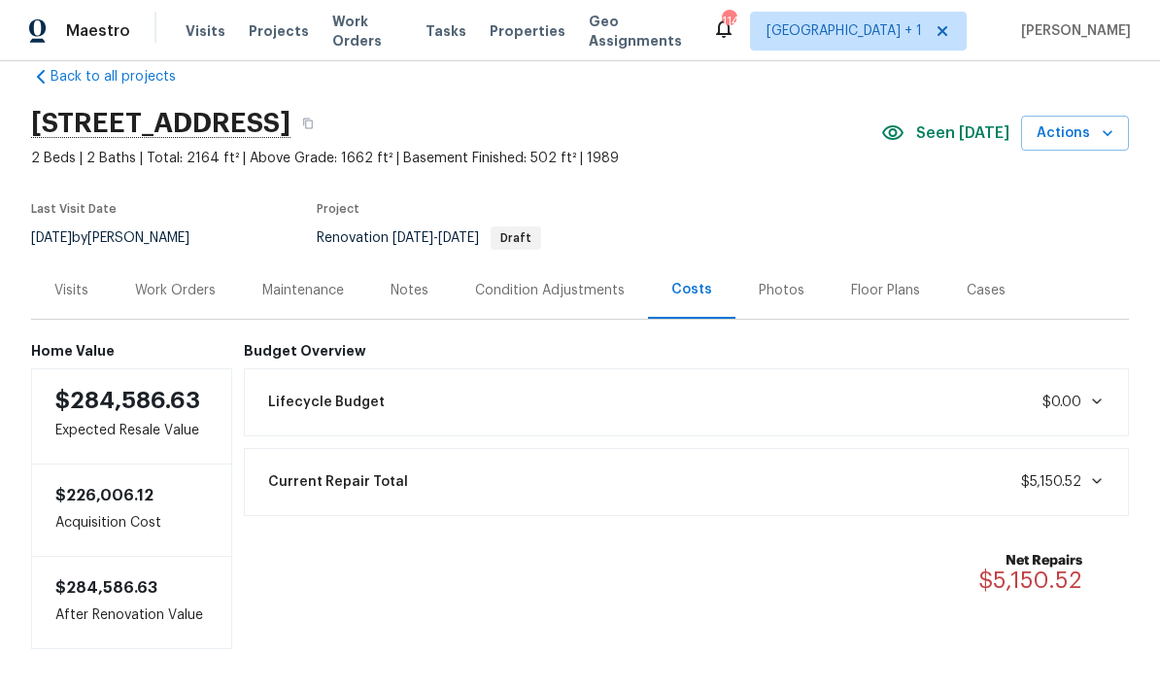
click at [1089, 481] on icon at bounding box center [1097, 481] width 16 height 16
click at [1089, 485] on icon at bounding box center [1097, 481] width 16 height 16
click at [1094, 405] on icon at bounding box center [1097, 401] width 16 height 16
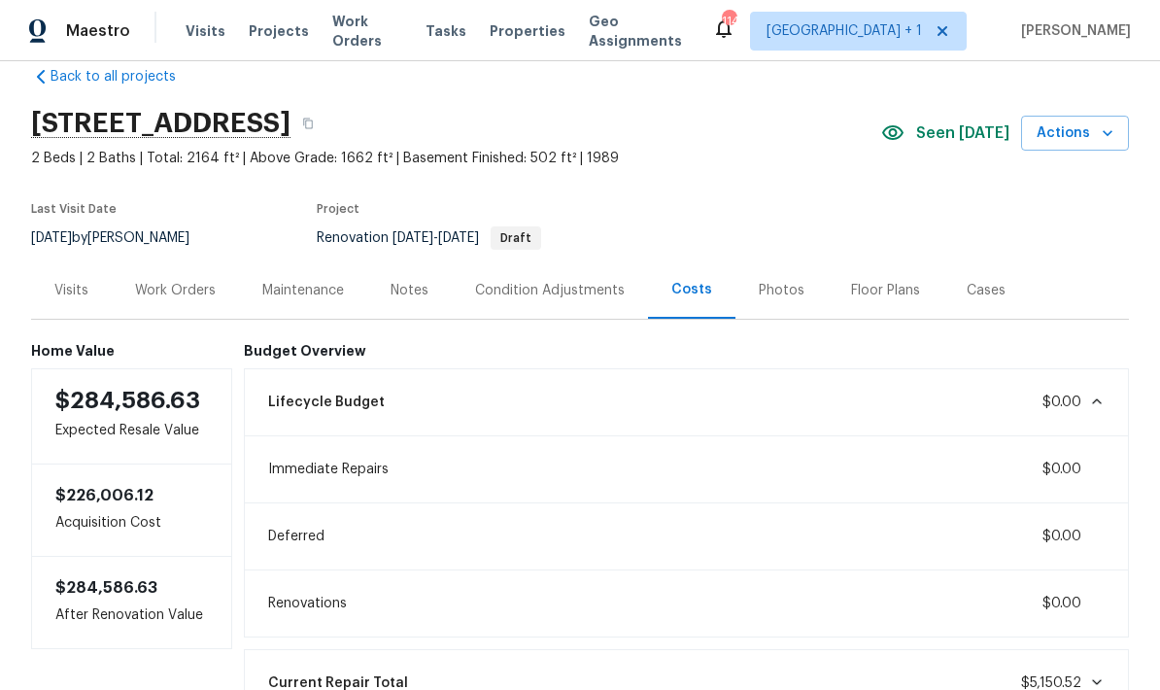
click at [1095, 390] on div "Lifecycle Budget $0.00" at bounding box center [686, 402] width 861 height 43
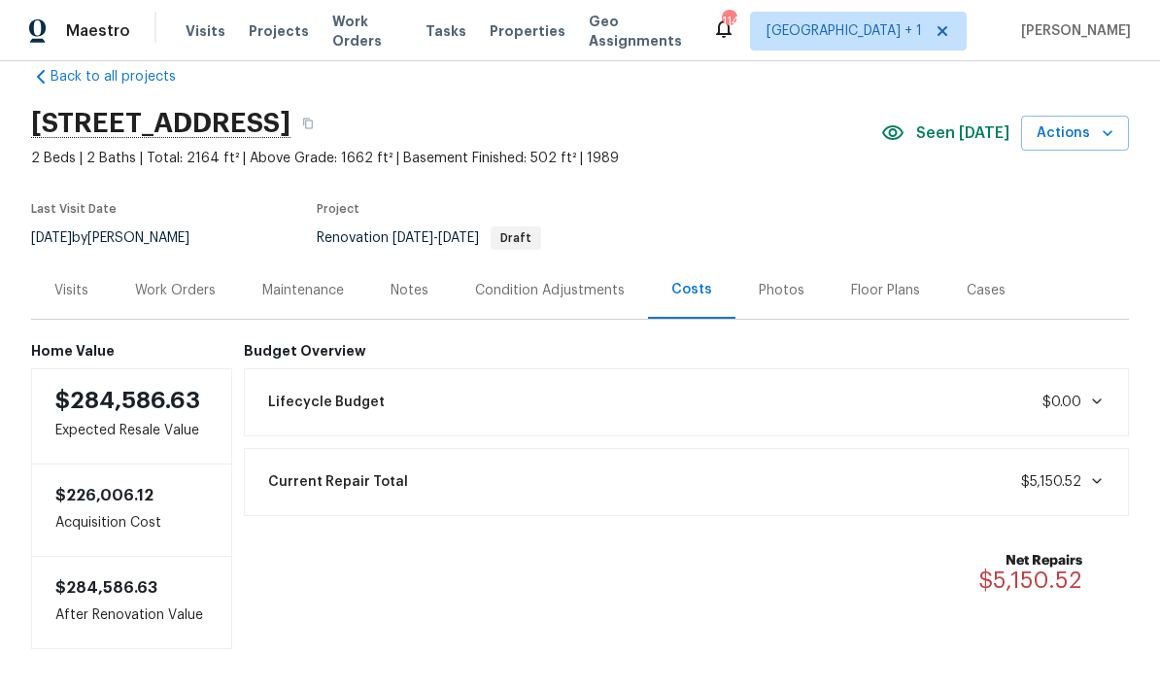
click at [1096, 398] on icon at bounding box center [1097, 401] width 16 height 16
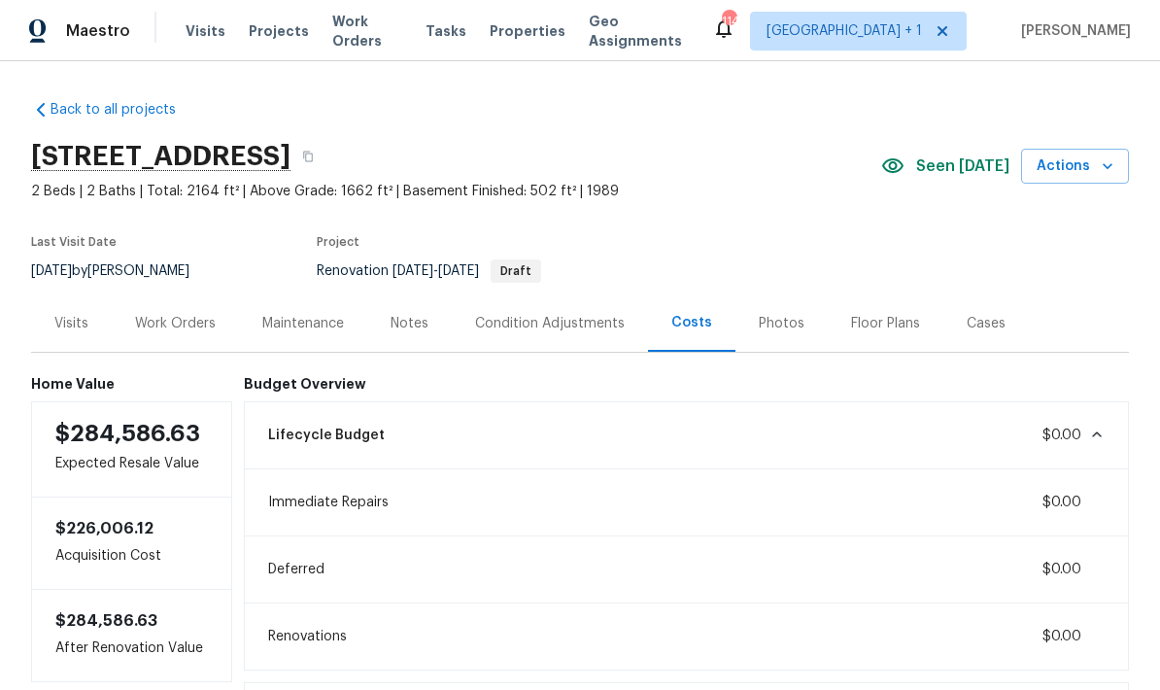
scroll to position [0, 0]
click at [774, 310] on div "Photos" at bounding box center [781, 322] width 92 height 57
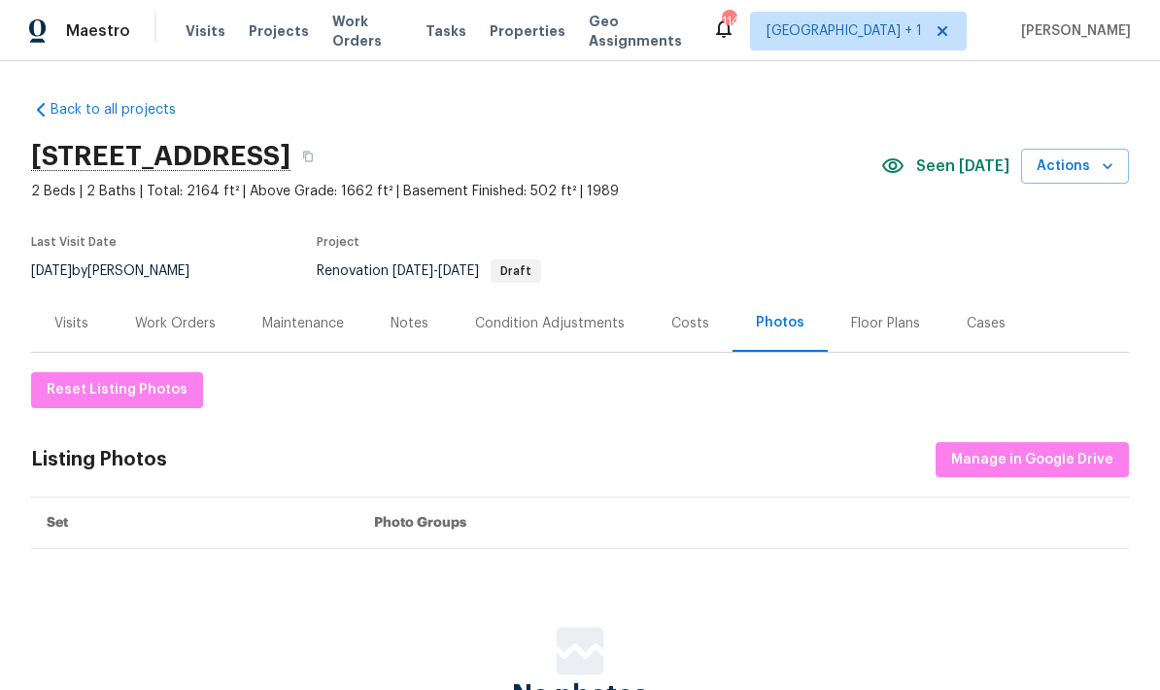
click at [920, 323] on div "Floor Plans" at bounding box center [886, 322] width 116 height 57
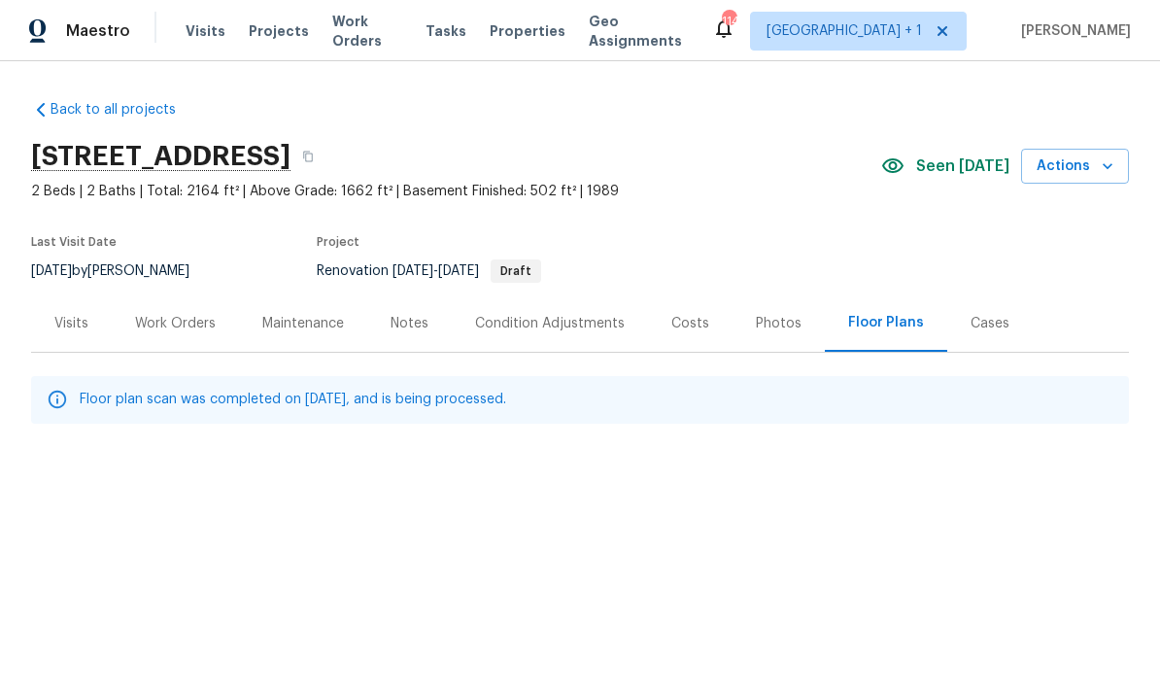
click at [999, 321] on div "Cases" at bounding box center [989, 322] width 85 height 57
